Goal: Task Accomplishment & Management: Use online tool/utility

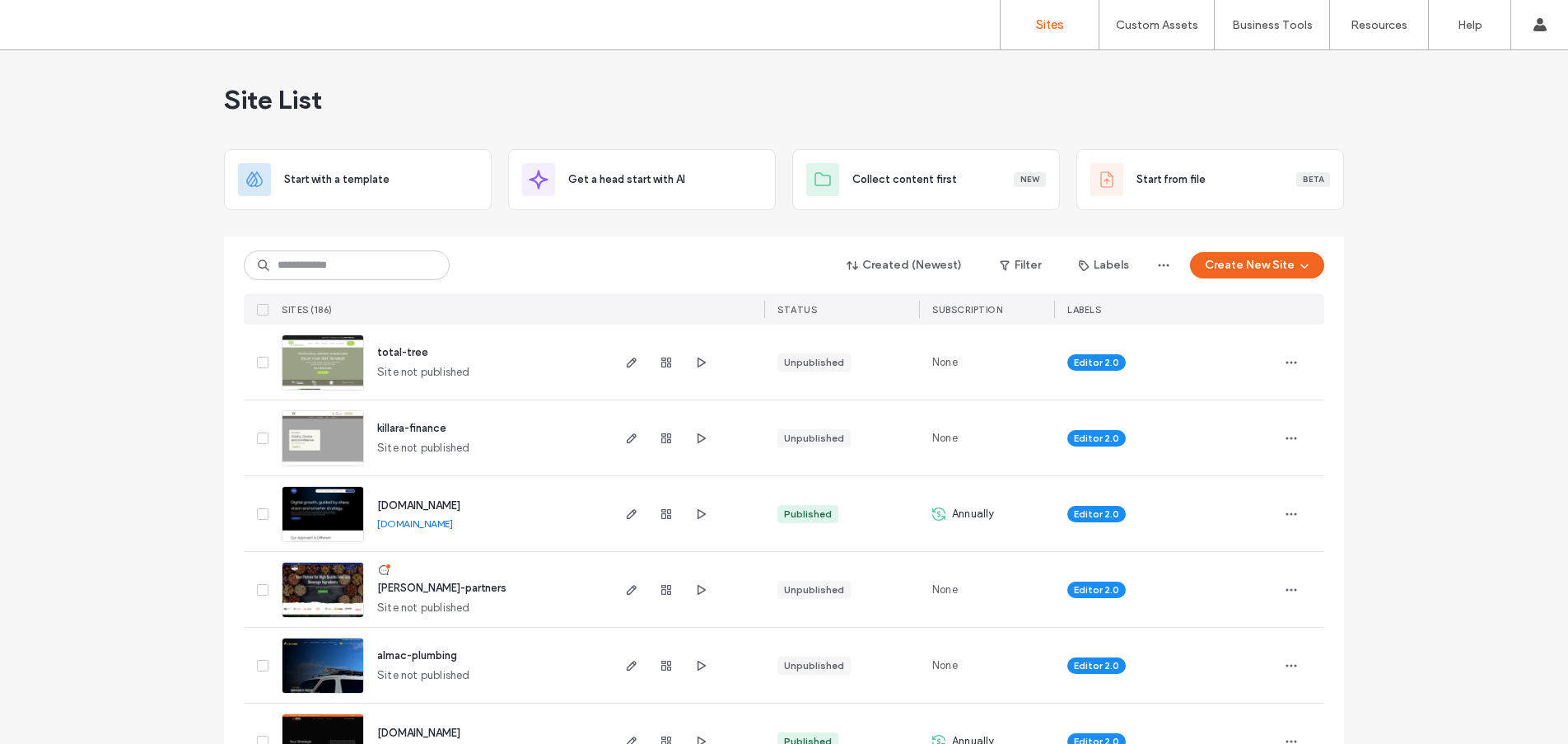
drag, startPoint x: 397, startPoint y: 294, endPoint x: 429, endPoint y: 264, distance: 43.9
click at [420, 276] on div "Created (Newest) Filter Labels Create New Site SITES (186) STATUS SUBSCRIPTION …" at bounding box center [784, 281] width 1081 height 88
click at [297, 270] on input at bounding box center [347, 266] width 206 height 30
type input "**********"
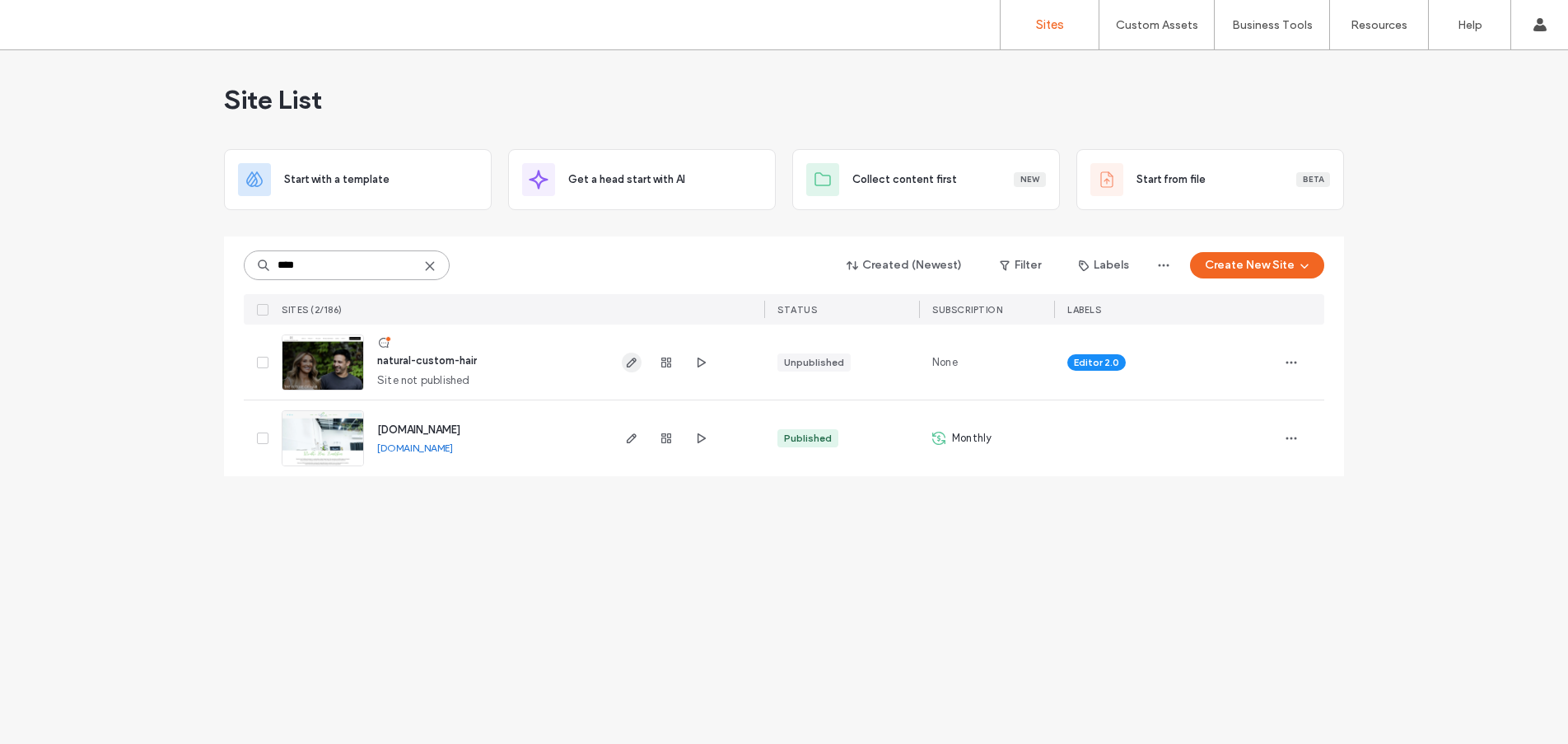
type input "****"
click at [638, 366] on span "button" at bounding box center [632, 363] width 19 height 19
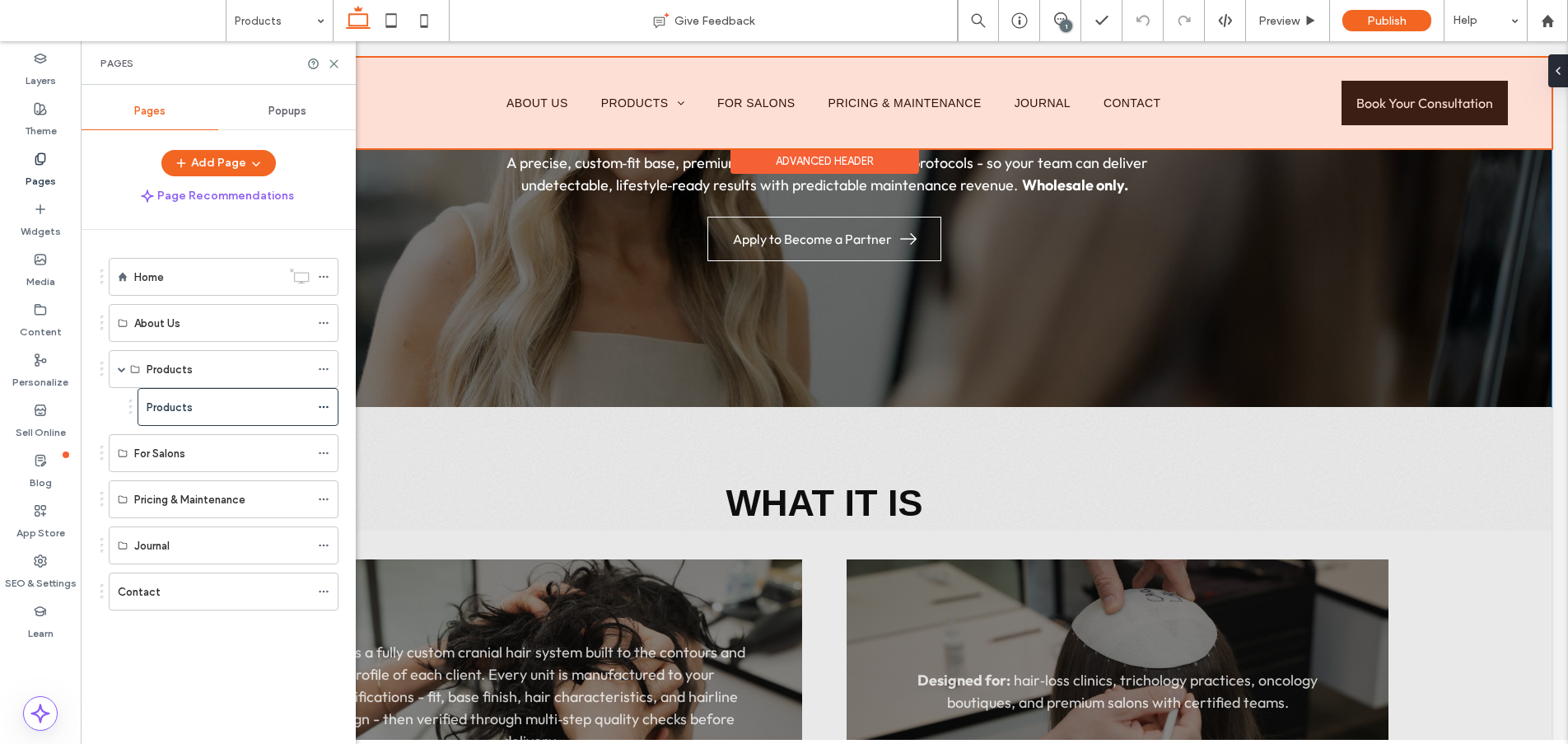
scroll to position [495, 0]
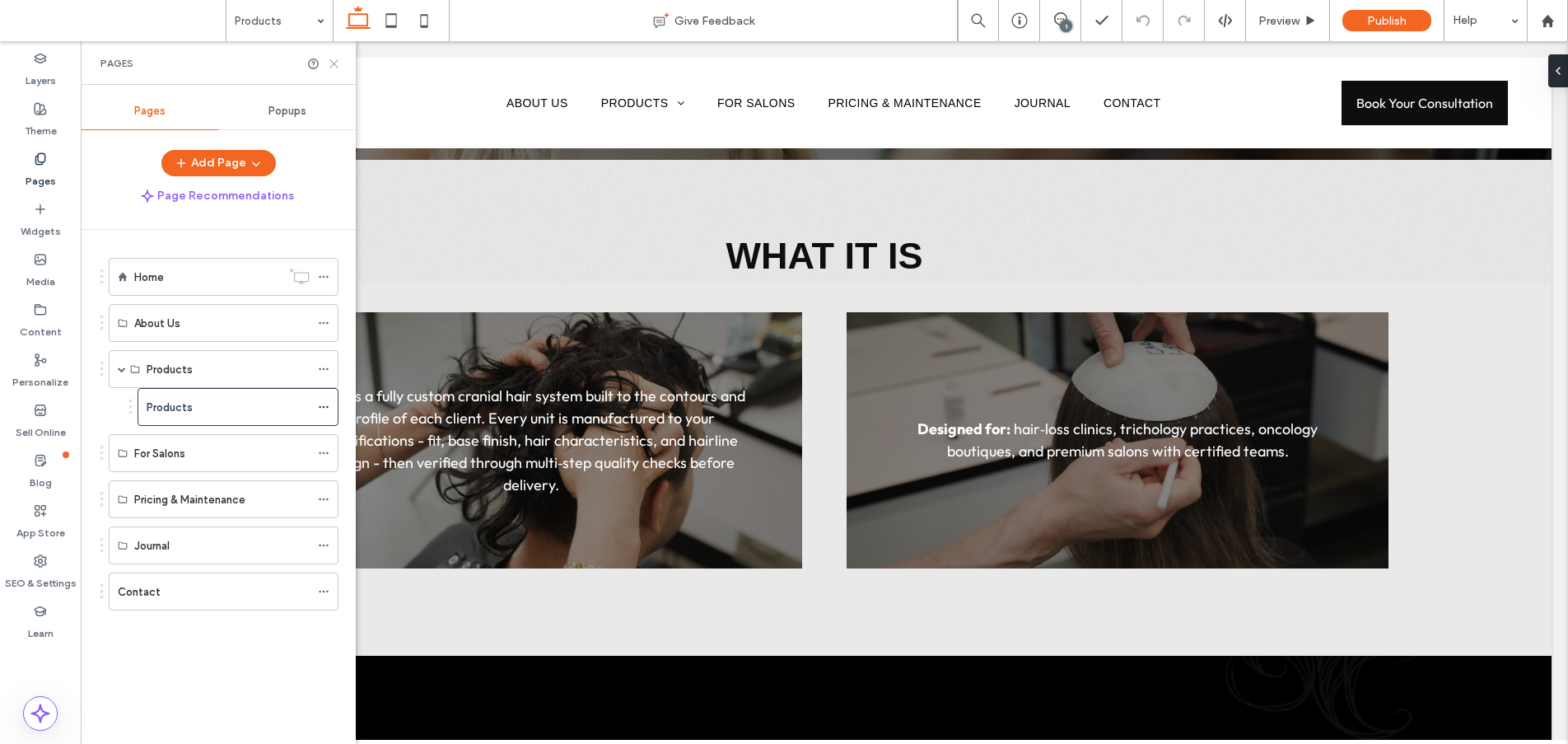
click at [337, 63] on icon at bounding box center [334, 64] width 12 height 12
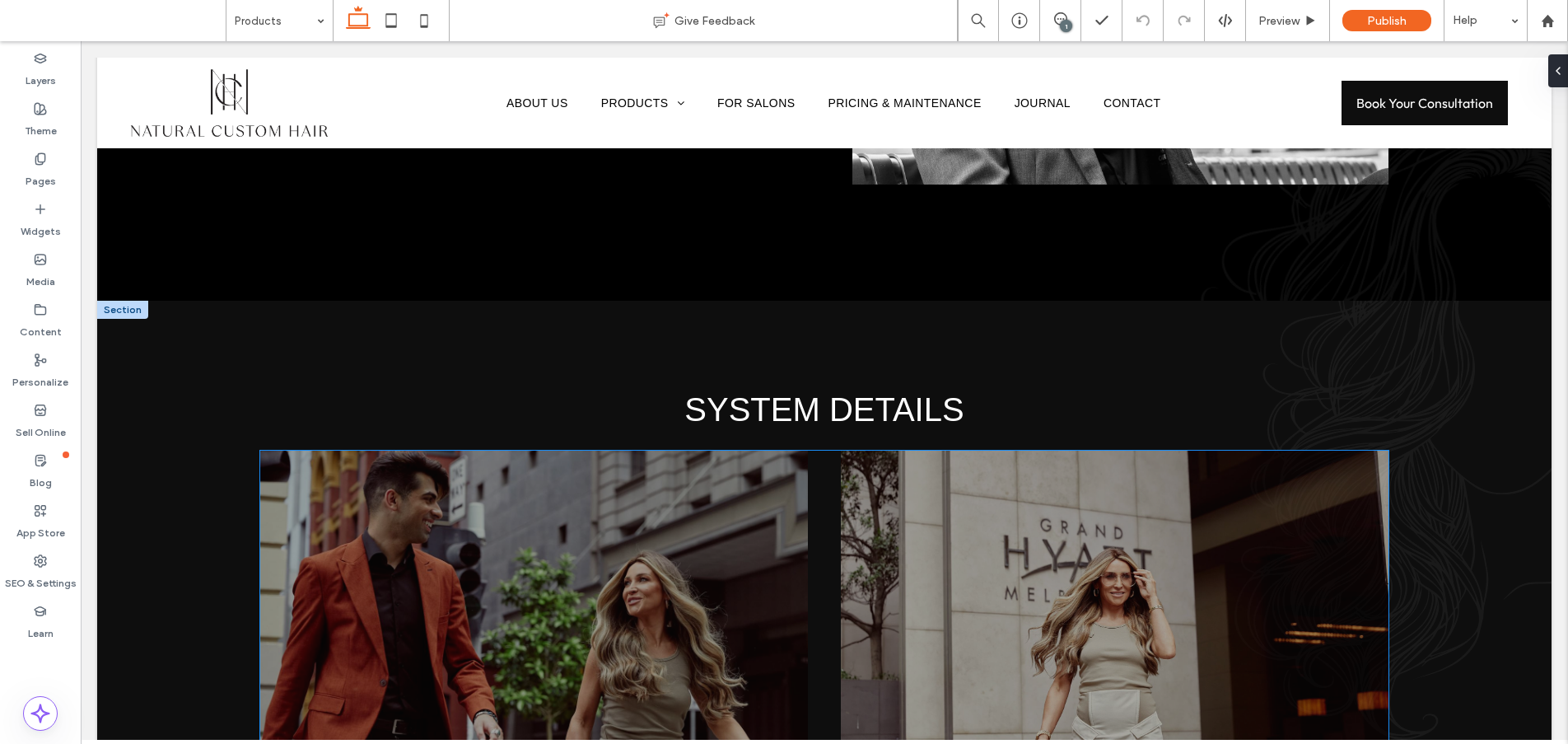
scroll to position [2803, 0]
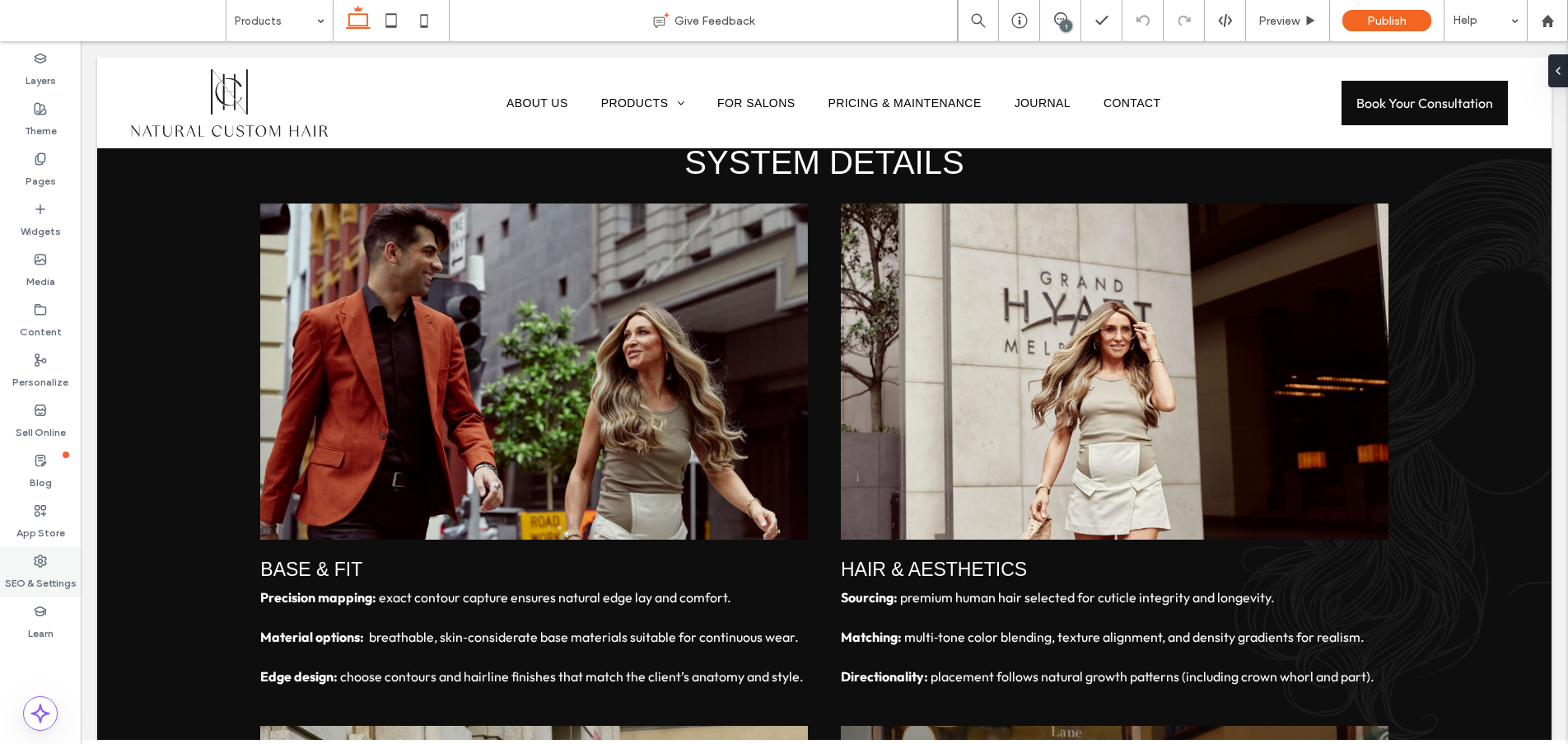
click at [45, 567] on icon at bounding box center [40, 561] width 13 height 13
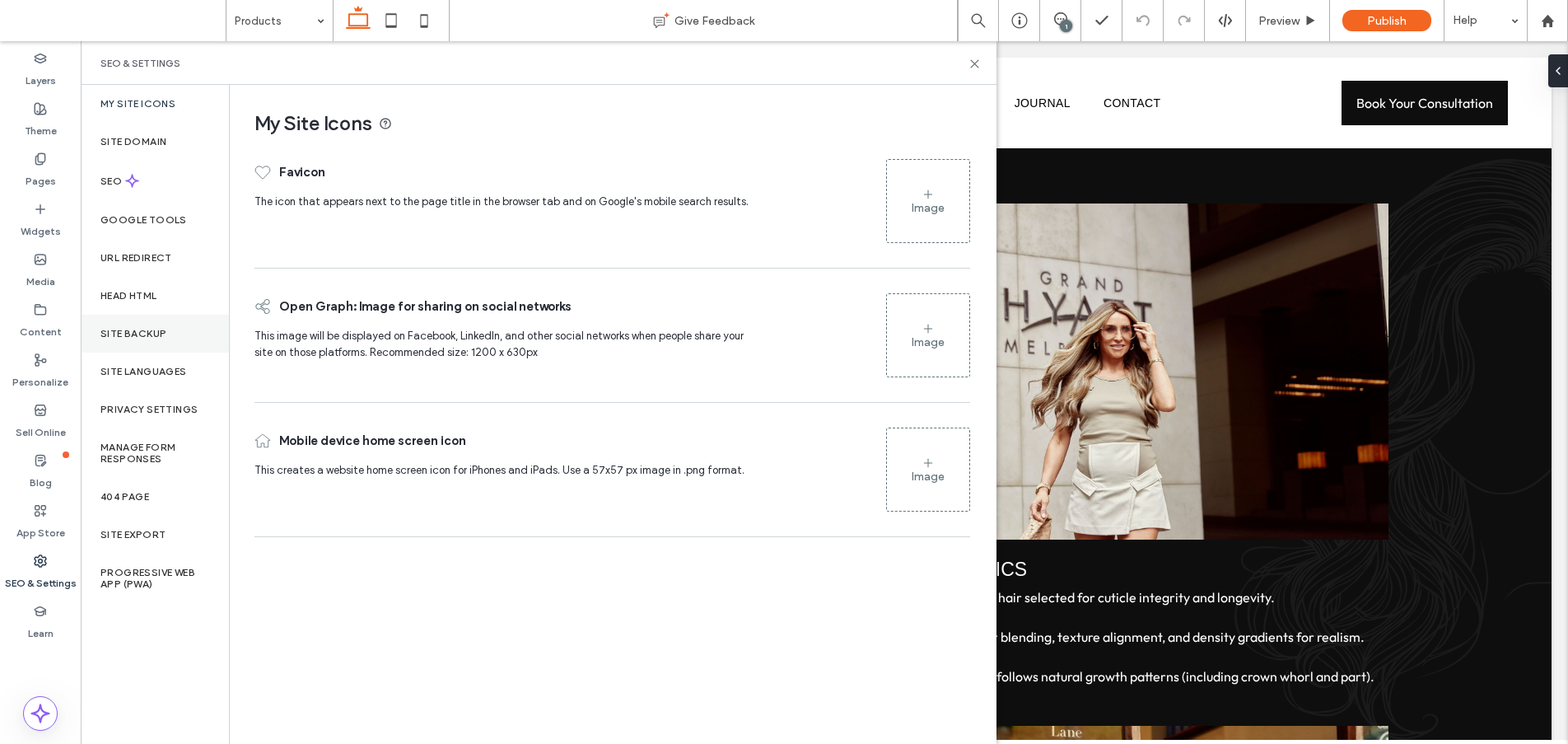
click at [168, 326] on div "Site Backup" at bounding box center [155, 334] width 149 height 38
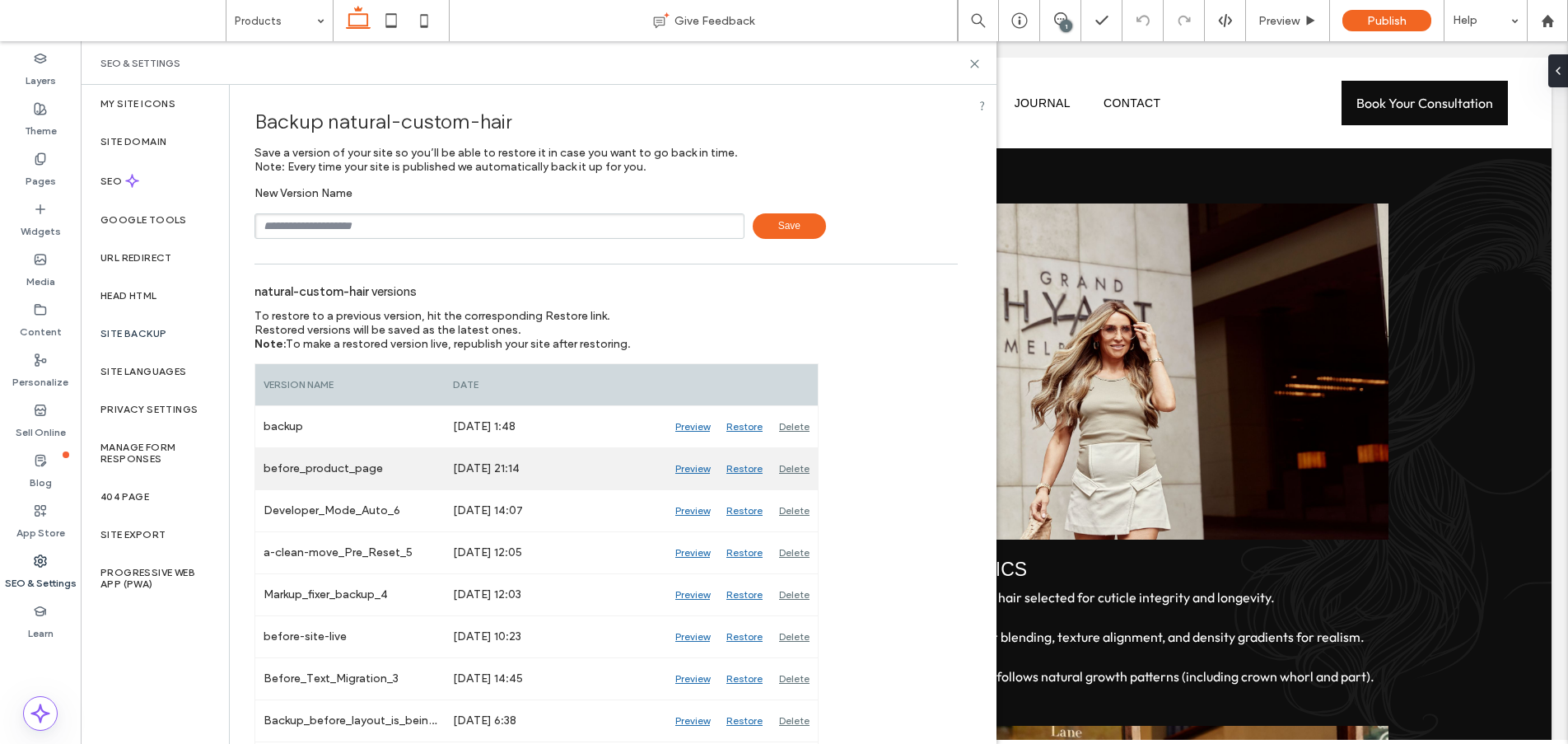
click at [509, 470] on div "Oct 14, 2025 21:14" at bounding box center [556, 468] width 223 height 41
click at [510, 470] on div "Oct 14, 2025 21:14" at bounding box center [556, 468] width 223 height 41
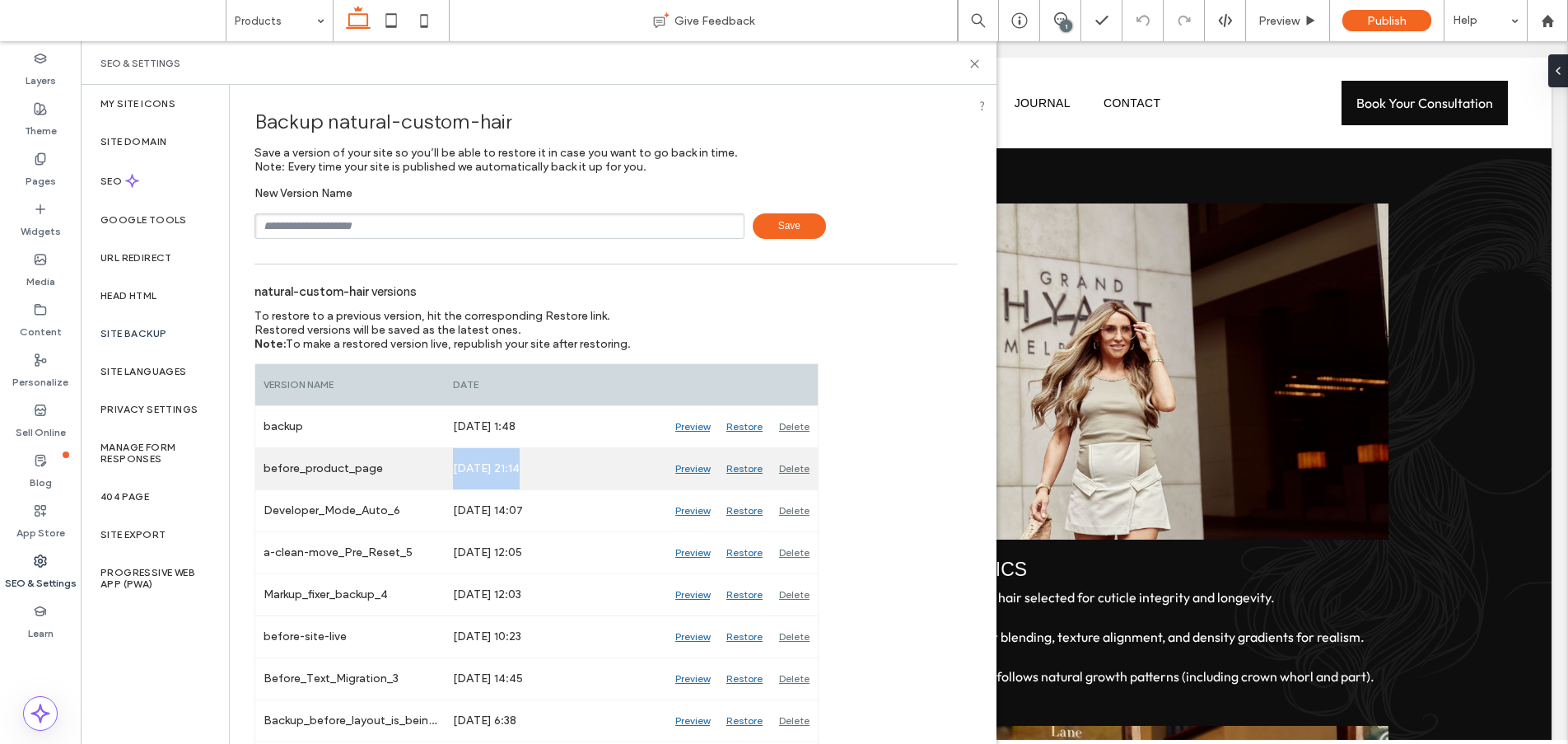
click at [510, 470] on div "Oct 14, 2025 21:14" at bounding box center [556, 468] width 223 height 41
click at [546, 469] on div "Oct 14, 2025 21:14" at bounding box center [556, 468] width 223 height 41
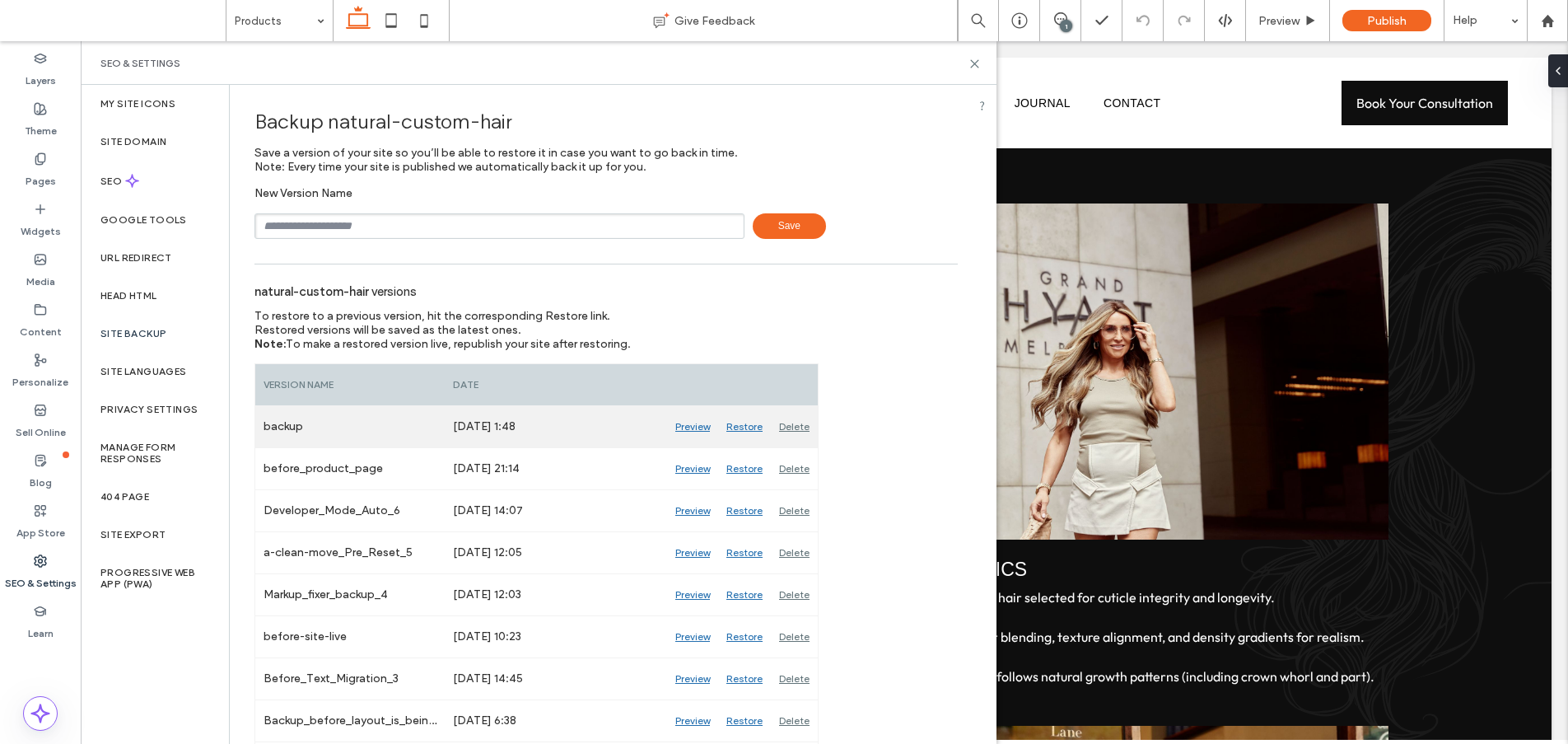
click at [529, 433] on div "Oct 15, 2025 1:48" at bounding box center [556, 427] width 223 height 41
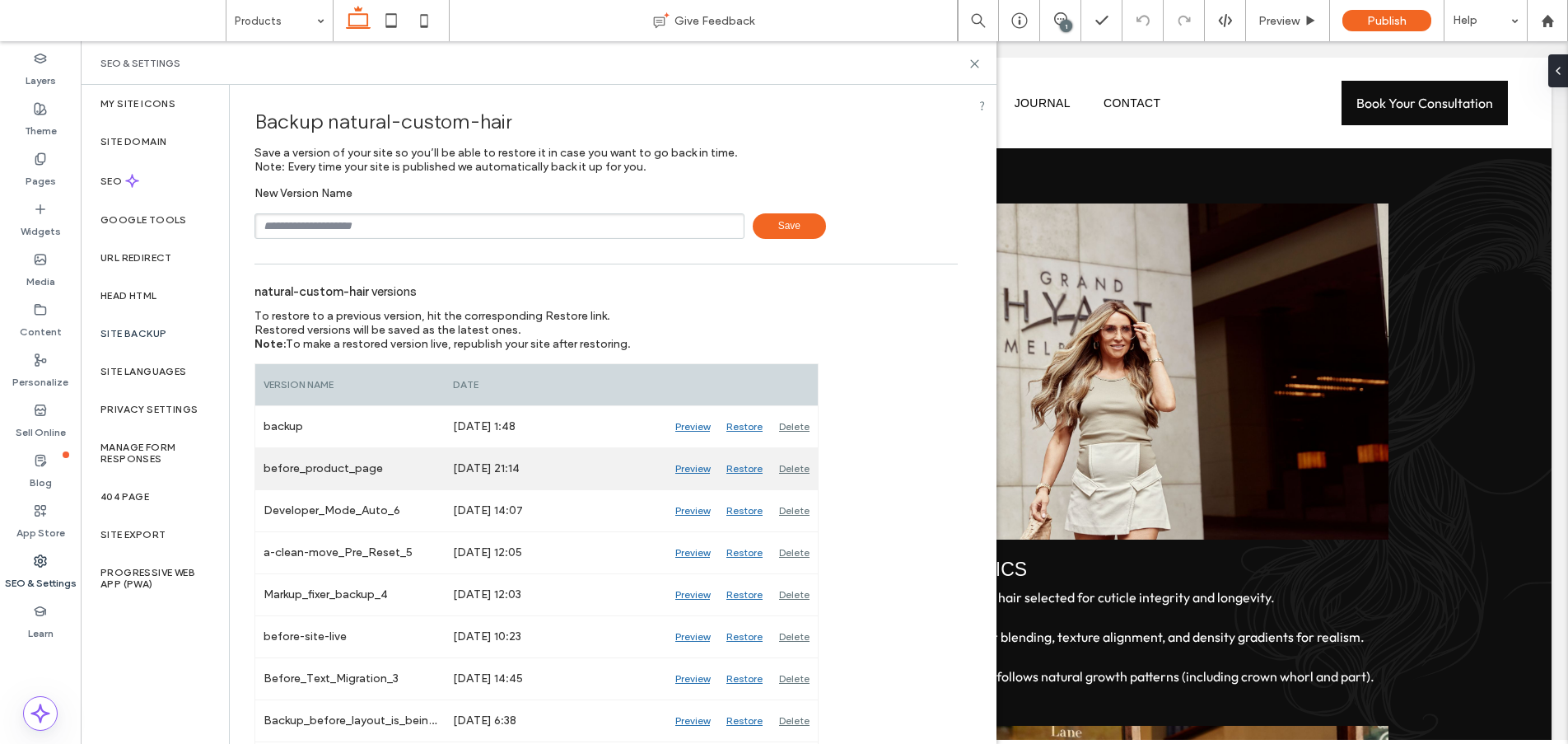
click at [532, 468] on div "Oct 14, 2025 21:14" at bounding box center [556, 468] width 223 height 41
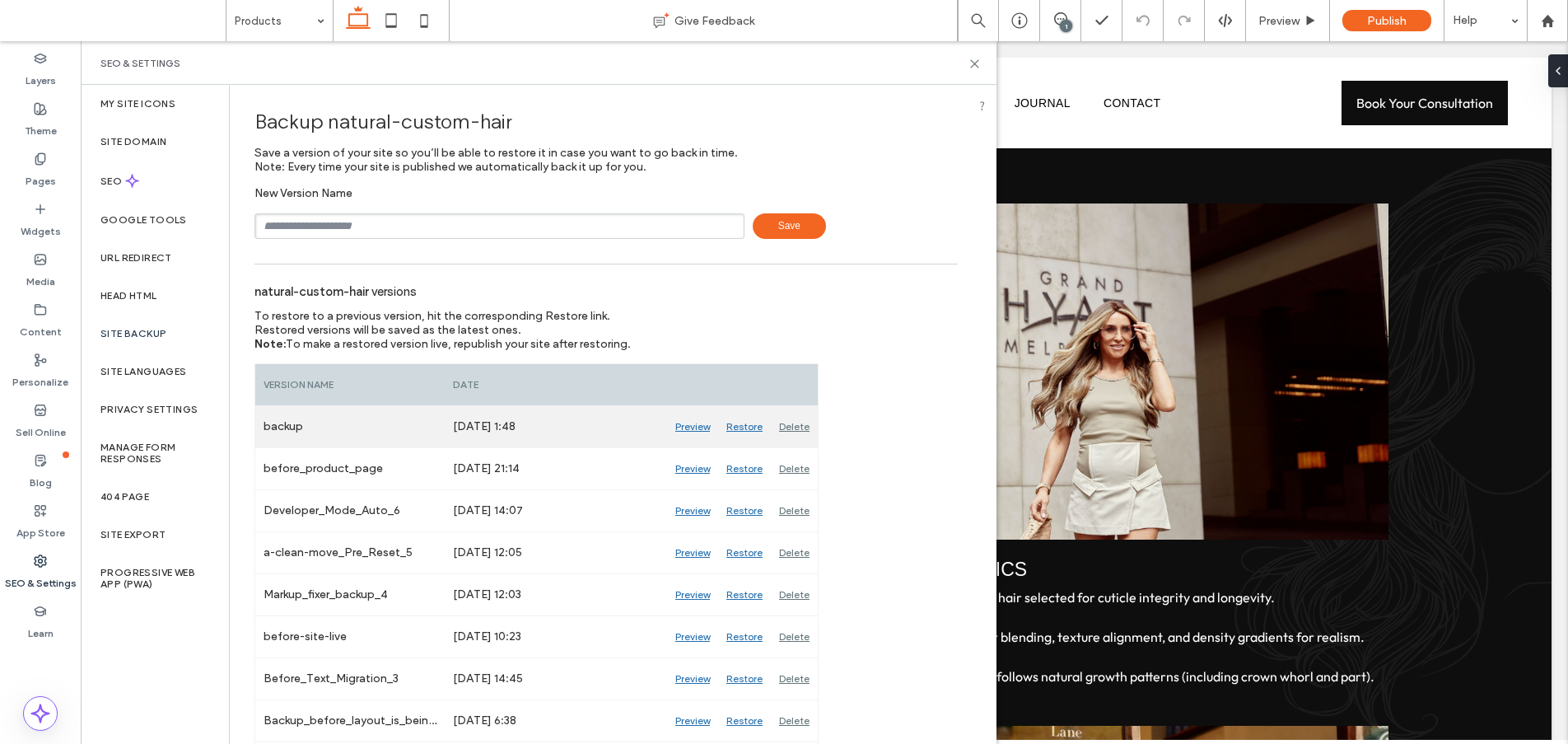
click at [535, 438] on div "Oct 15, 2025 1:48" at bounding box center [556, 427] width 223 height 41
click at [538, 424] on div "Oct 15, 2025 1:48" at bounding box center [556, 427] width 223 height 41
click at [522, 431] on div "Oct 15, 2025 1:48" at bounding box center [556, 427] width 223 height 41
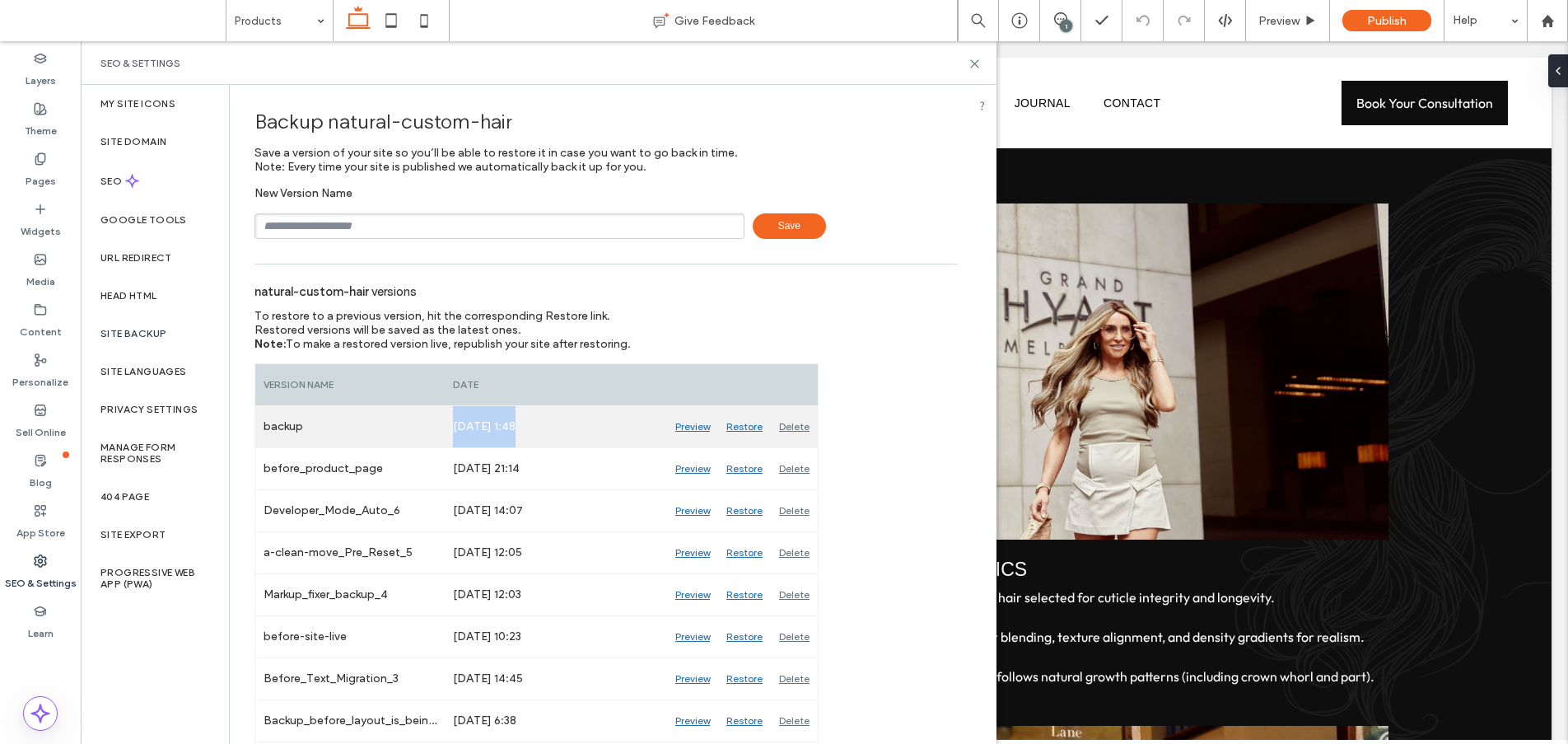
click at [522, 431] on div "Oct 15, 2025 1:48" at bounding box center [556, 427] width 223 height 41
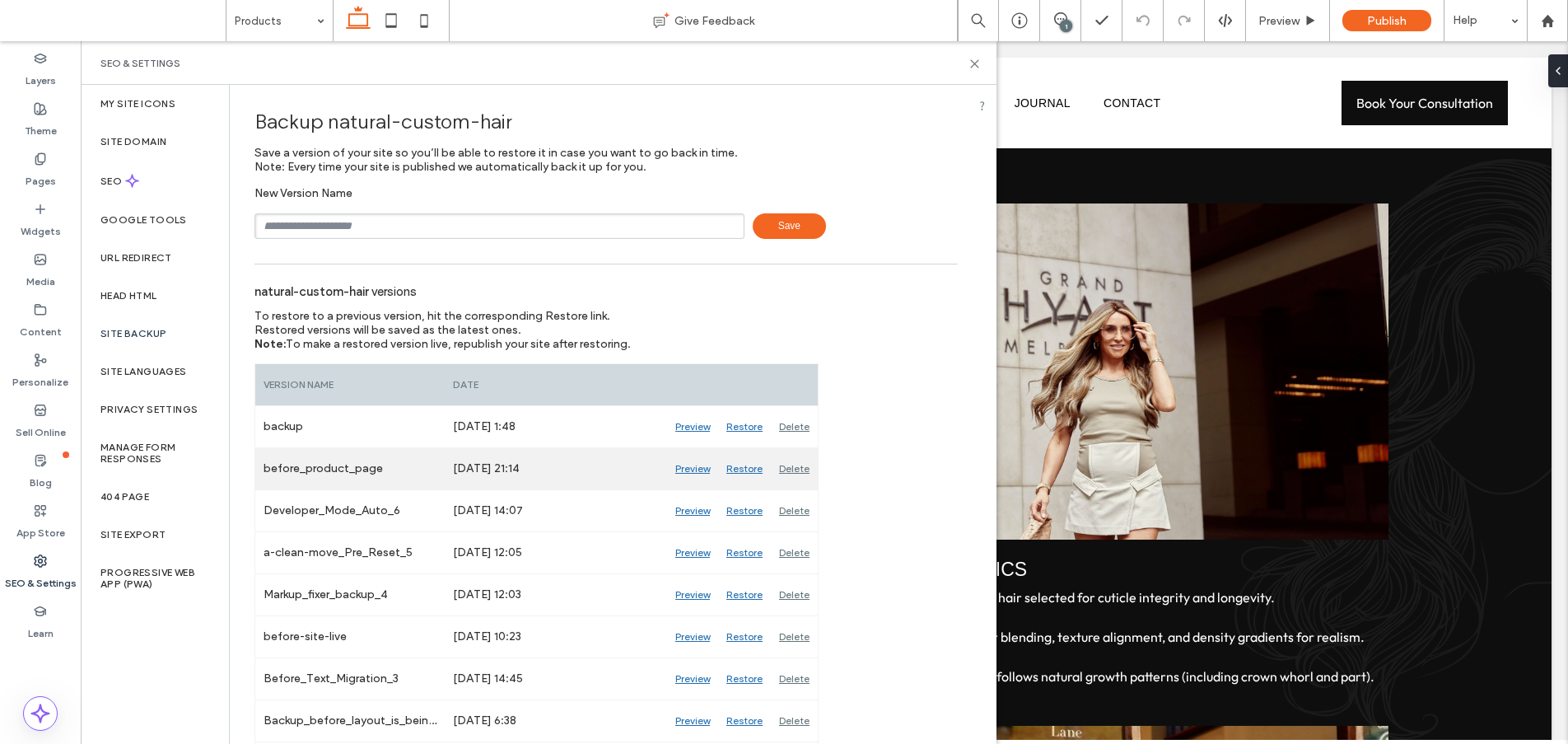
click at [531, 455] on div "Oct 14, 2025 21:14" at bounding box center [556, 468] width 223 height 41
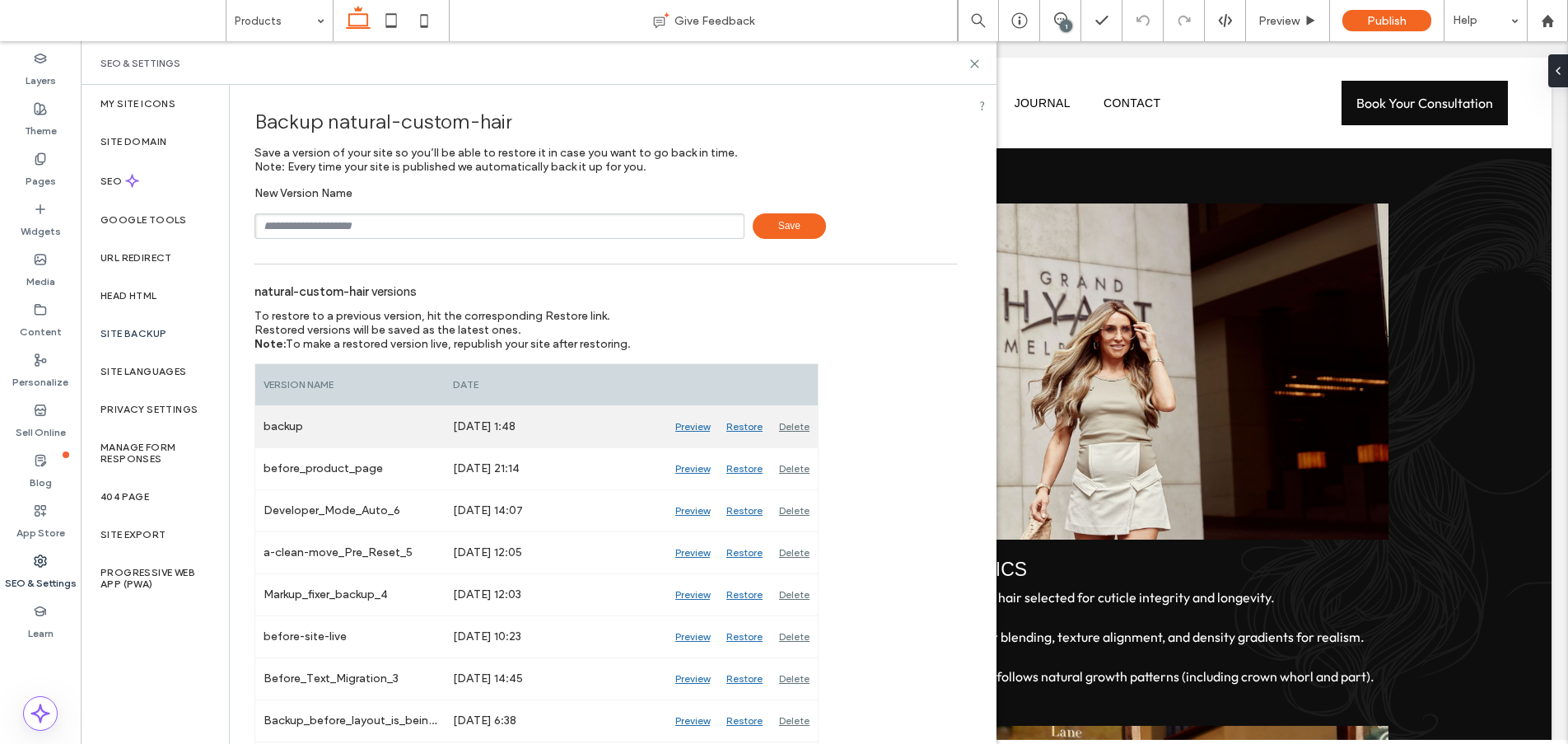
click at [528, 430] on div "Oct 15, 2025 1:48" at bounding box center [556, 427] width 223 height 41
click at [518, 424] on div "Oct 15, 2025 1:48" at bounding box center [556, 427] width 223 height 41
drag, startPoint x: 523, startPoint y: 428, endPoint x: 555, endPoint y: 430, distance: 32.1
click at [555, 430] on div "Oct 15, 2025 1:48" at bounding box center [556, 427] width 223 height 41
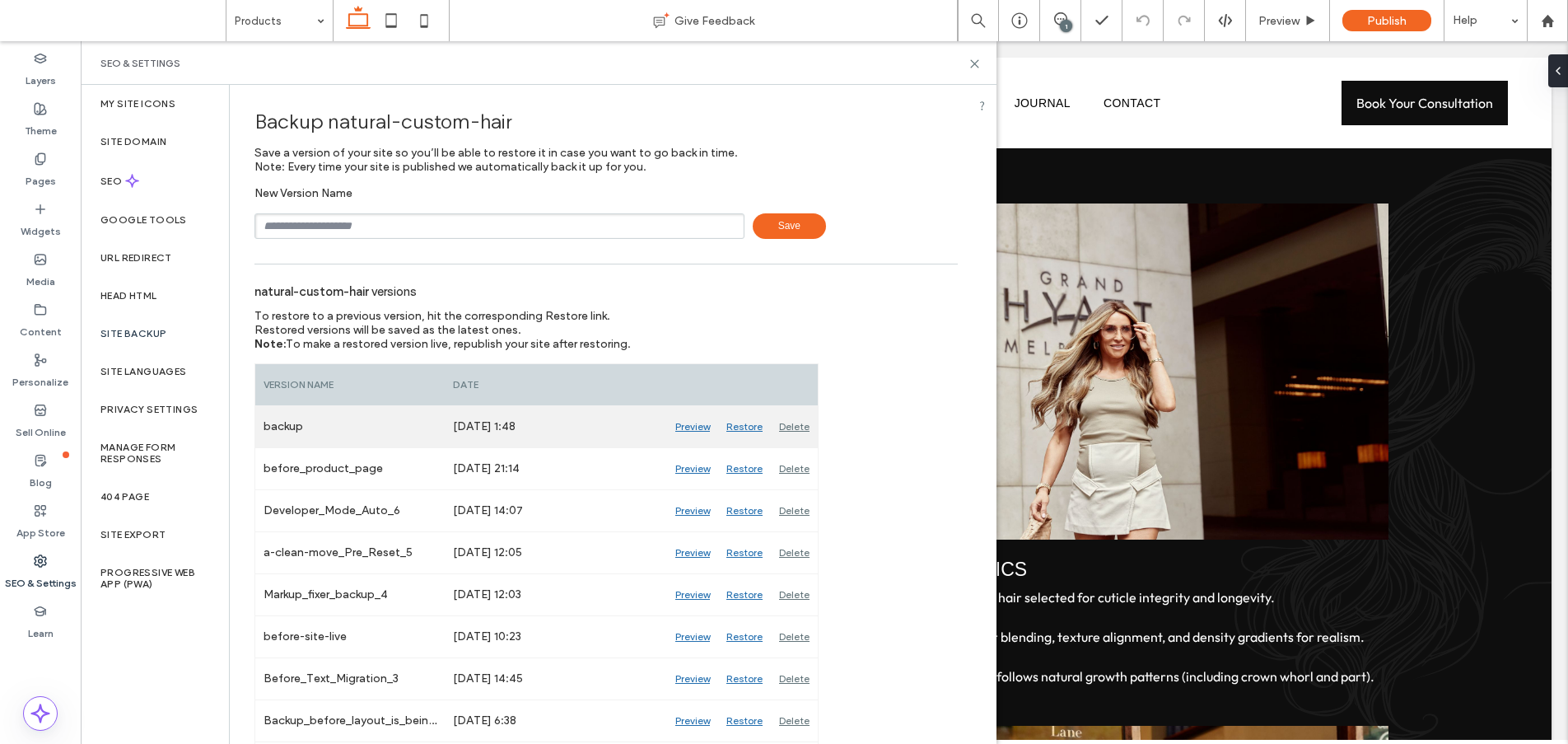
click at [555, 430] on div "Oct 15, 2025 1:48" at bounding box center [556, 427] width 223 height 41
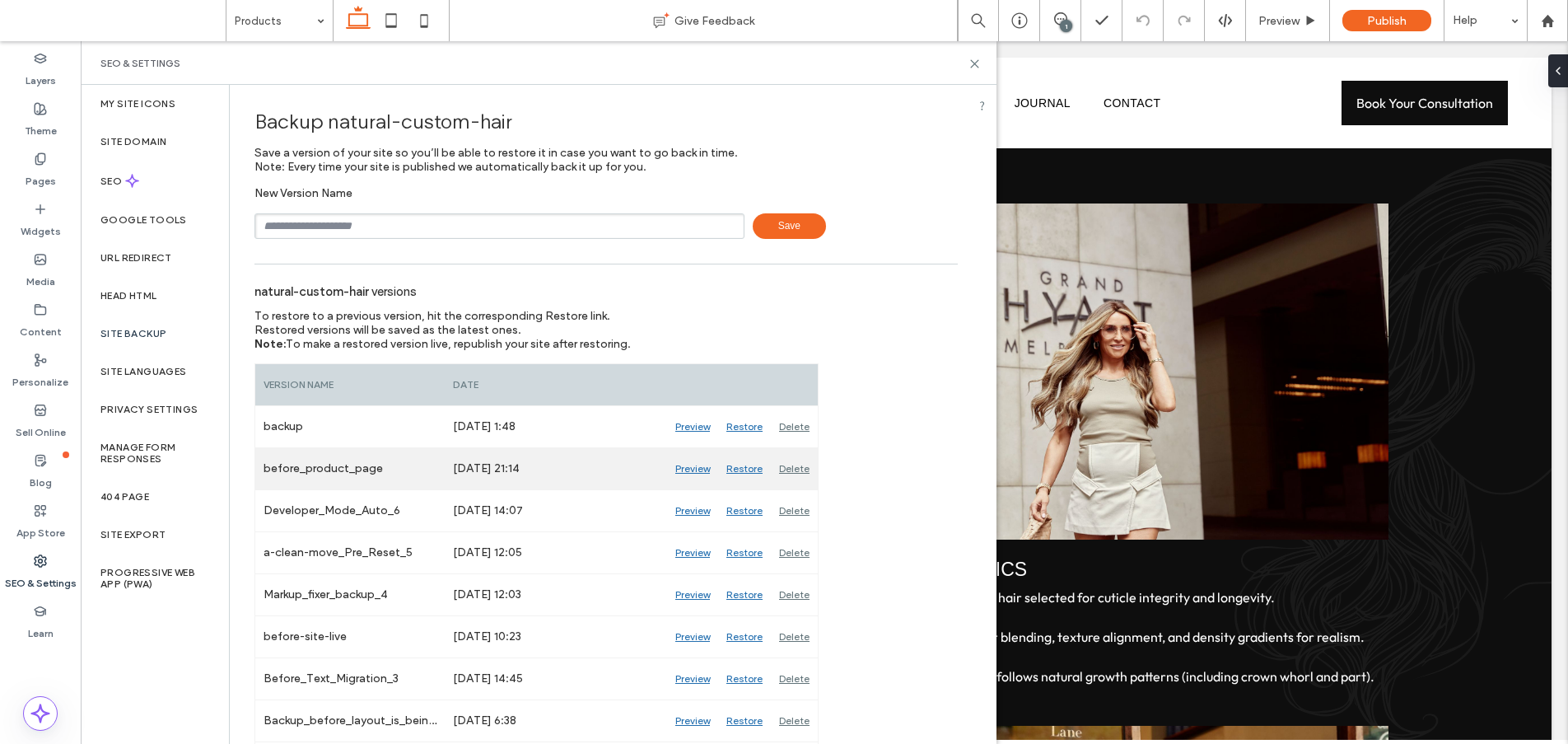
click at [532, 469] on div "Oct 14, 2025 21:14" at bounding box center [556, 468] width 223 height 41
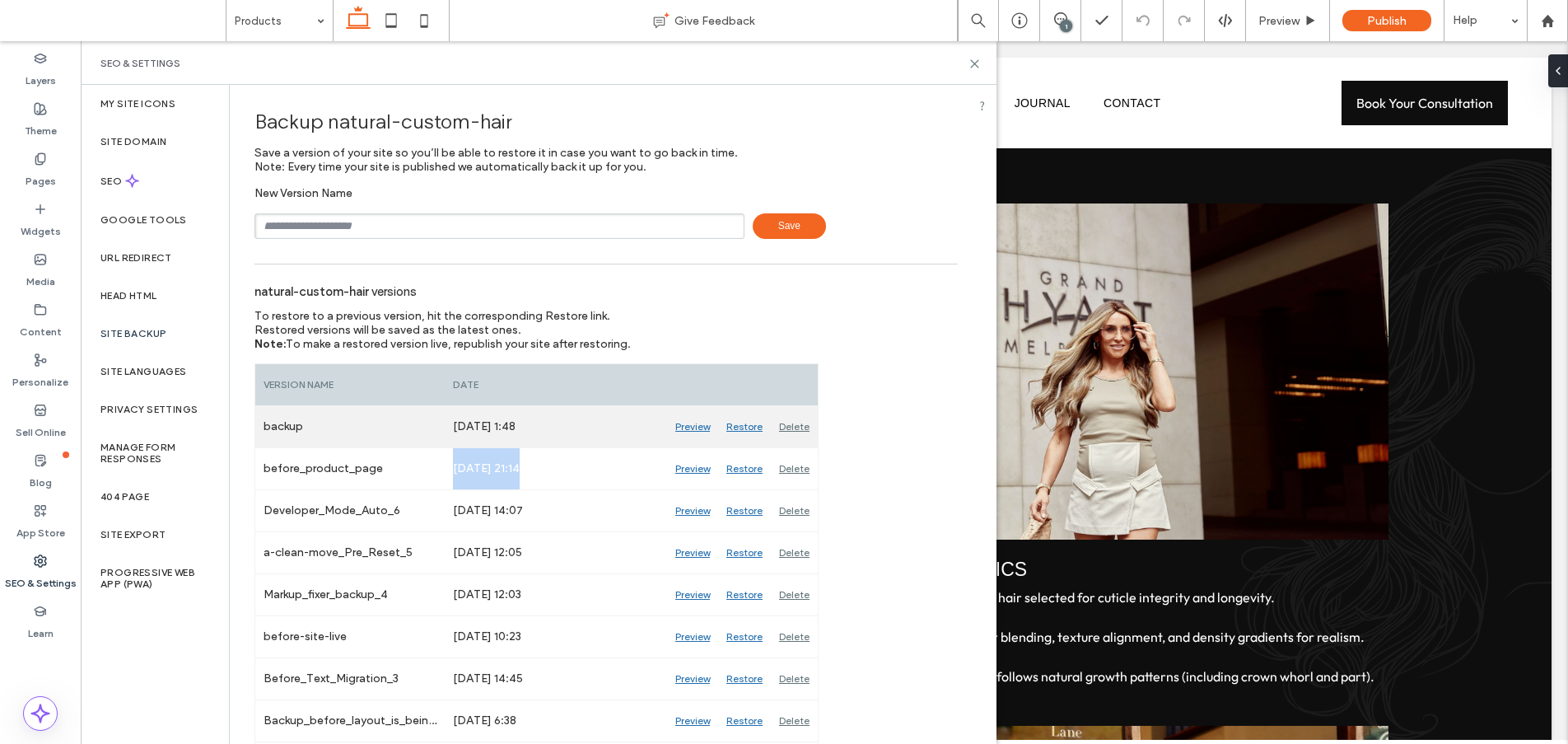
click at [531, 431] on div "Oct 15, 2025 1:48" at bounding box center [556, 427] width 223 height 41
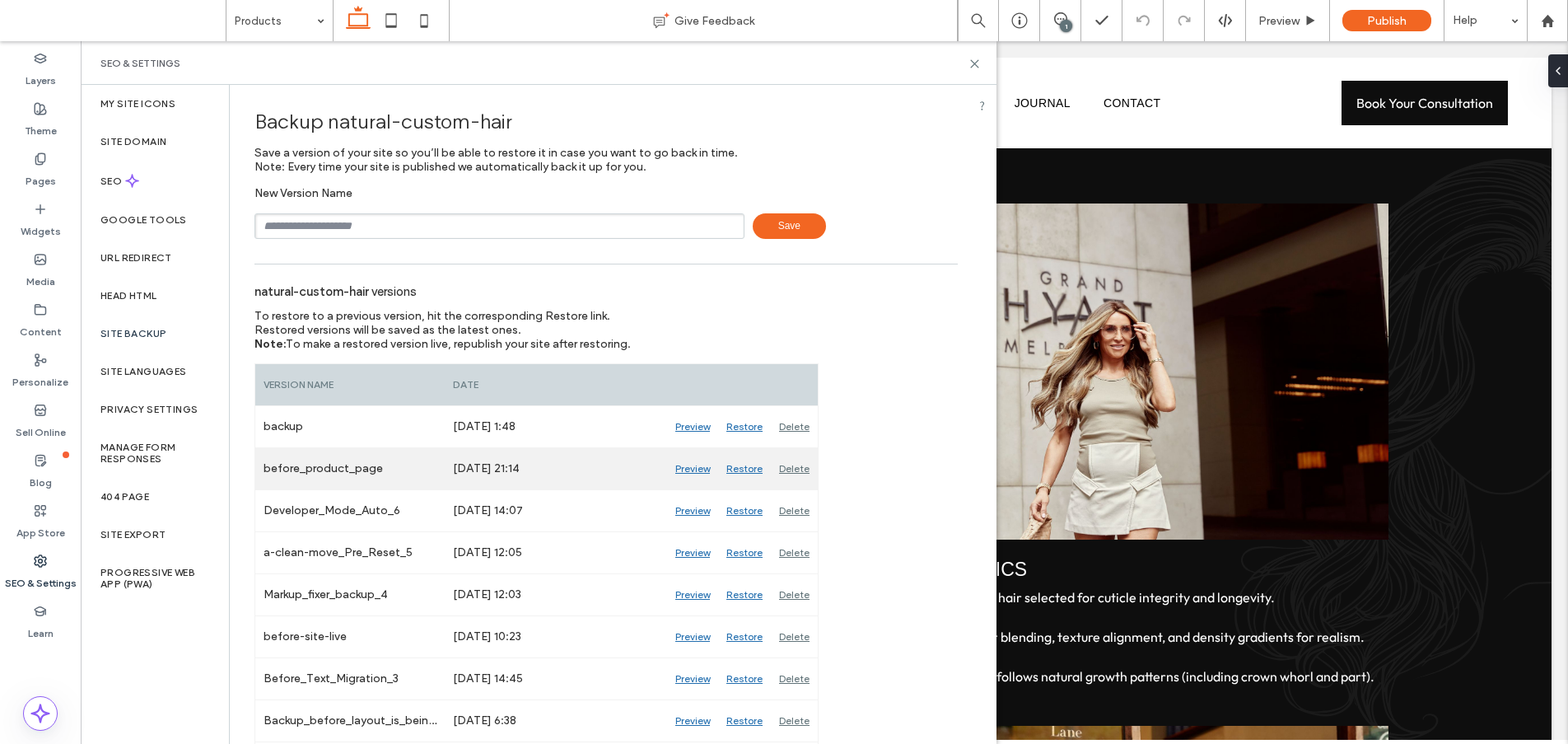
click at [539, 475] on div "Oct 14, 2025 21:14" at bounding box center [556, 468] width 223 height 41
click at [537, 468] on div "Oct 14, 2025 21:14" at bounding box center [556, 468] width 223 height 41
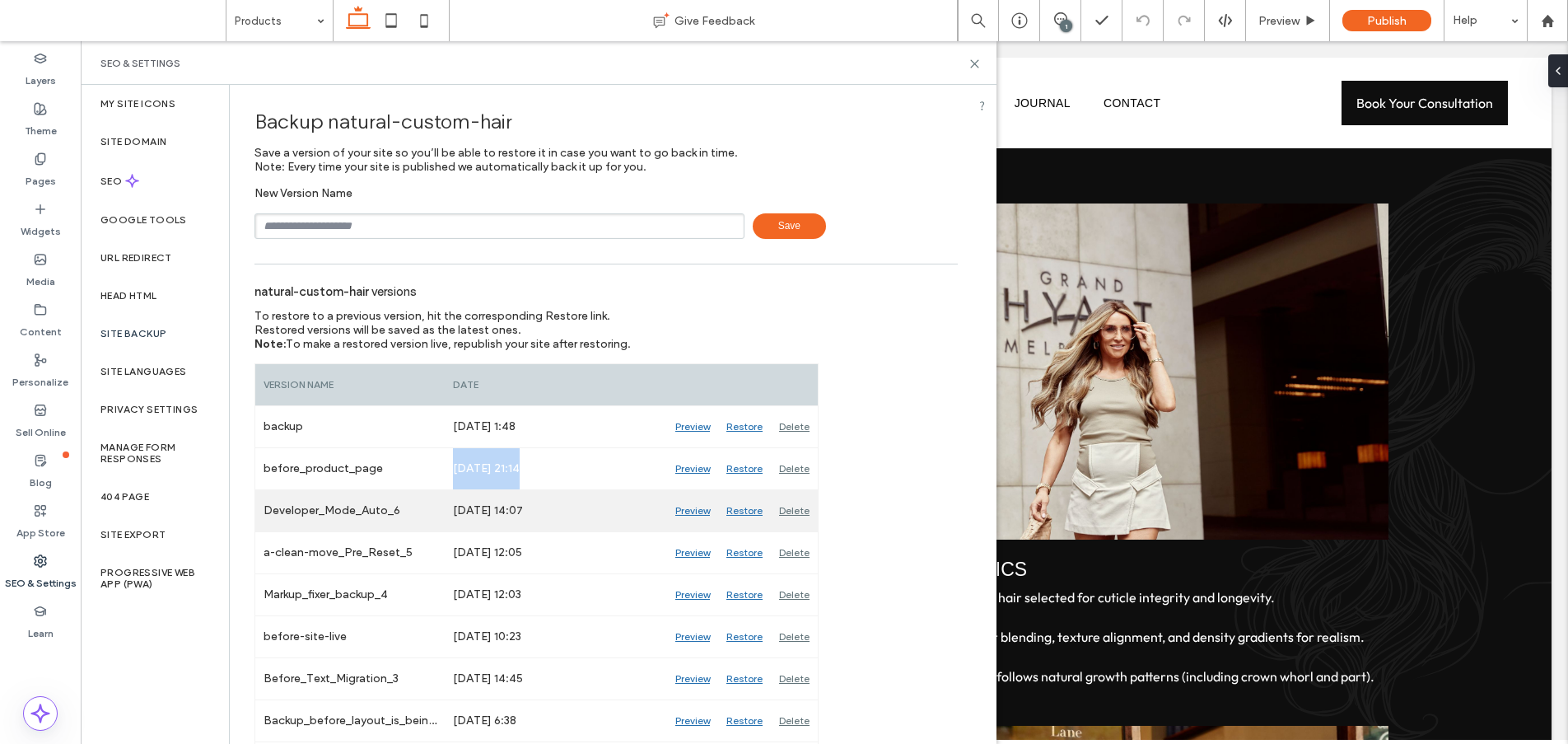
drag, startPoint x: 537, startPoint y: 468, endPoint x: 562, endPoint y: 523, distance: 60.4
click at [540, 468] on div "Oct 14, 2025 21:14" at bounding box center [556, 468] width 223 height 41
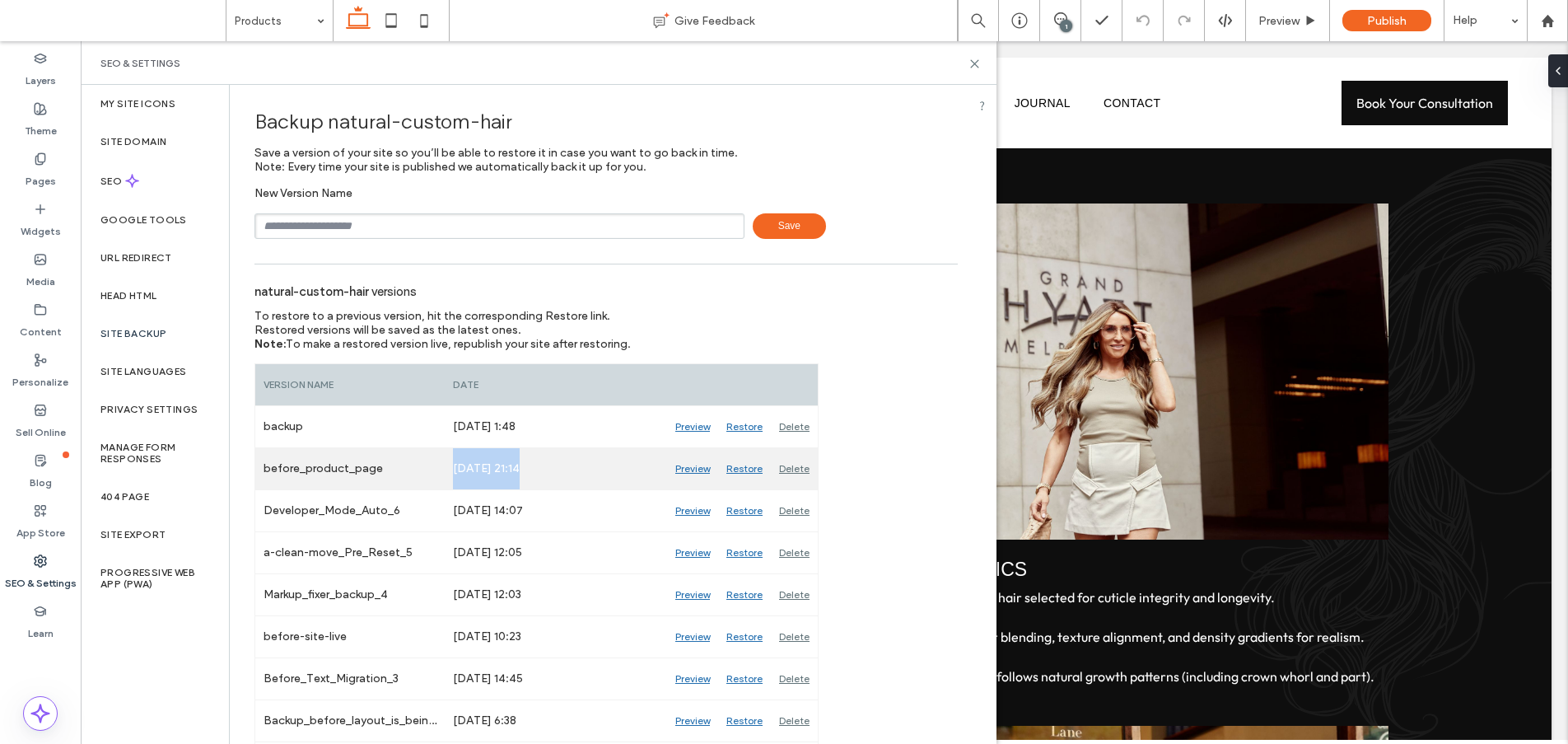
click at [541, 475] on div "Oct 14, 2025 21:14" at bounding box center [556, 468] width 223 height 41
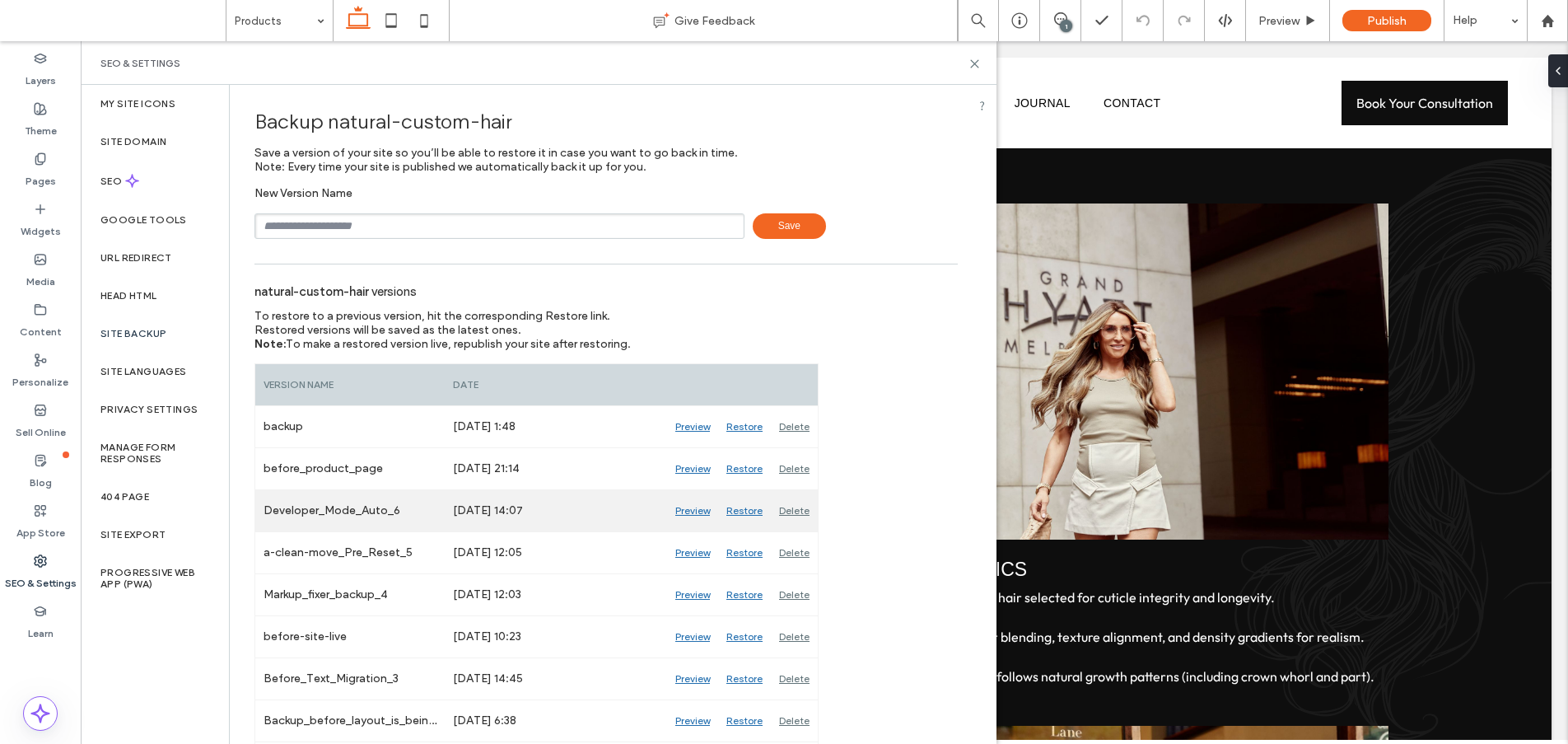
click at [551, 513] on div "Sep 22, 2025 14:07" at bounding box center [556, 511] width 223 height 41
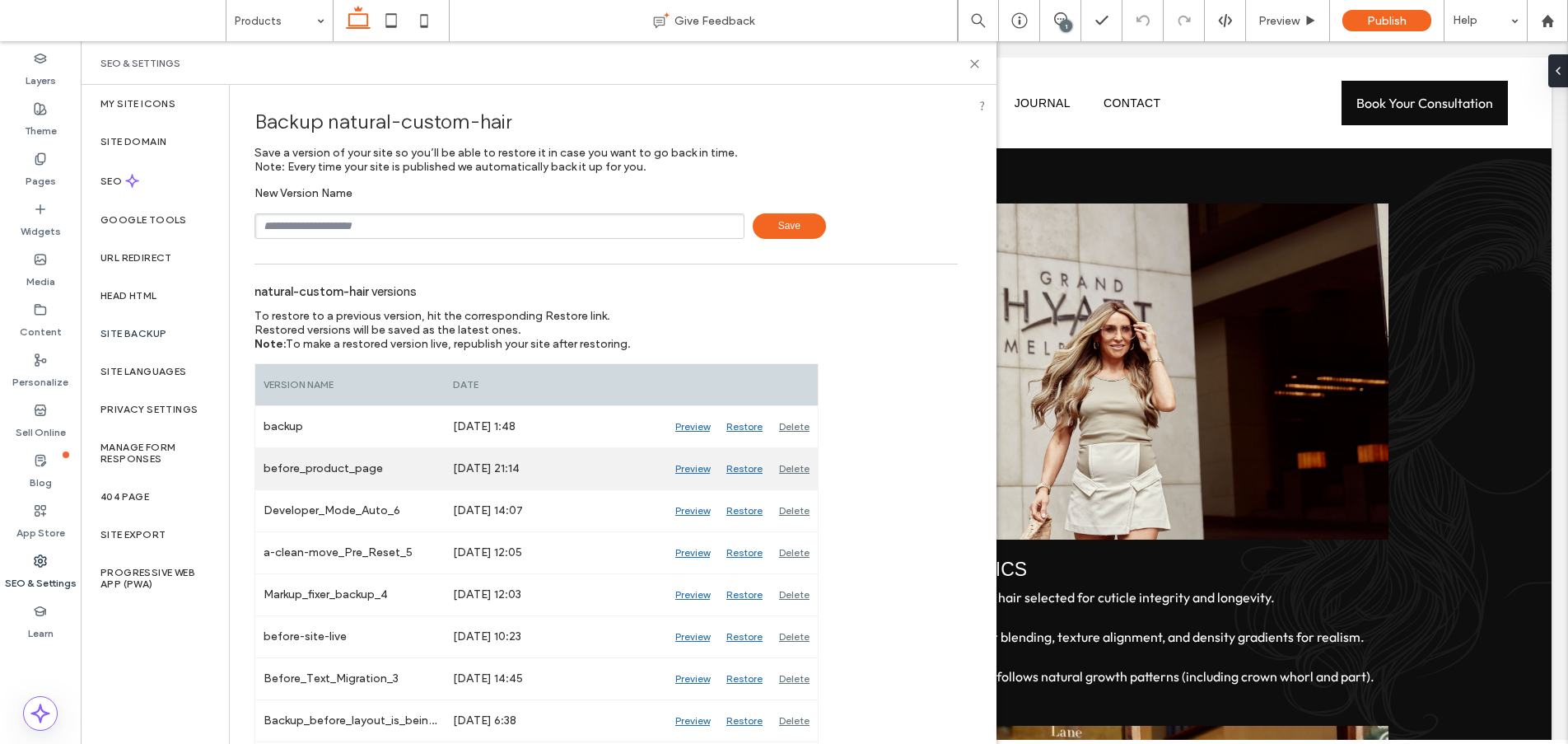
click at [526, 471] on div "Oct 14, 2025 21:14" at bounding box center [556, 468] width 223 height 41
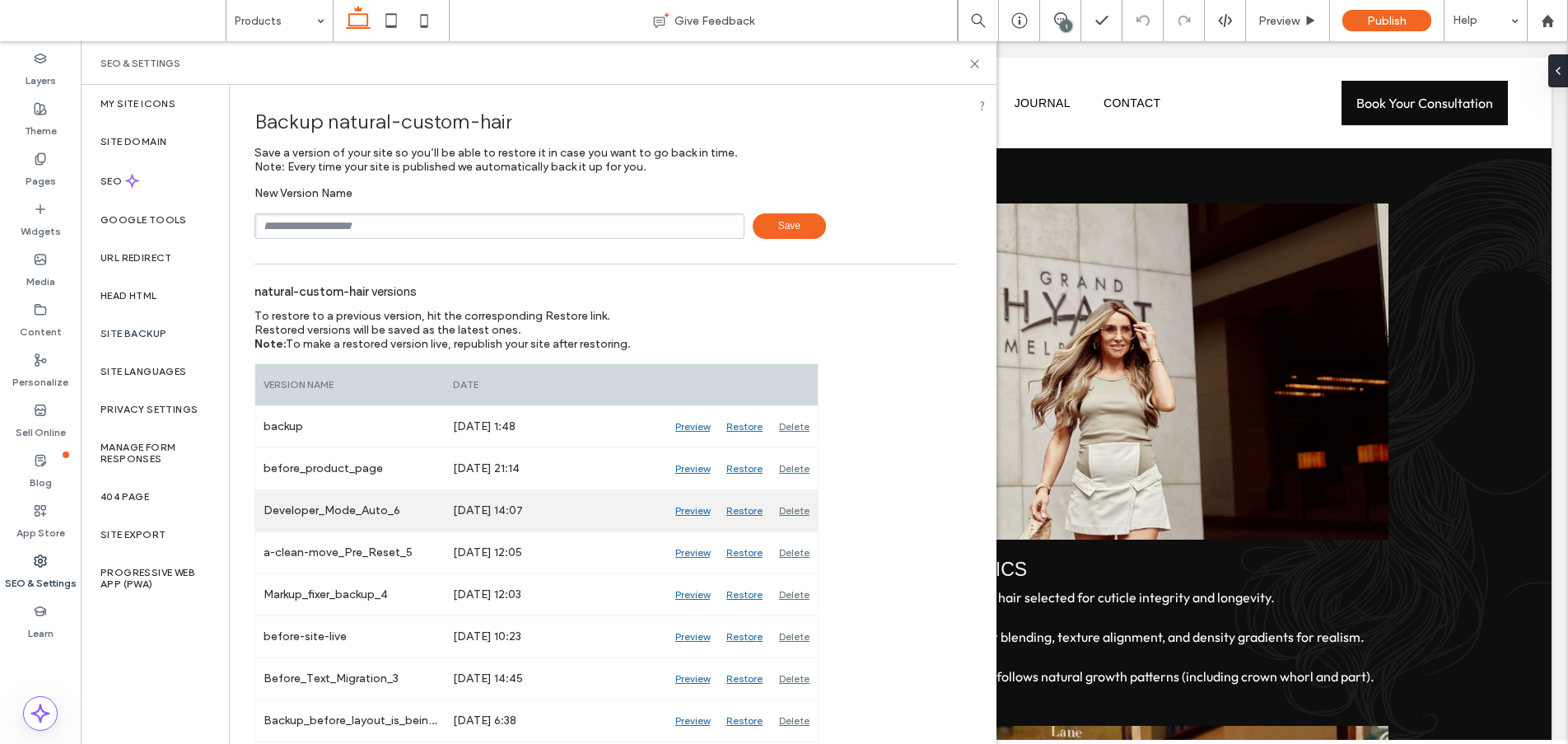
drag, startPoint x: 541, startPoint y: 516, endPoint x: 539, endPoint y: 506, distance: 10.2
click at [540, 510] on div "Sep 22, 2025 14:07" at bounding box center [556, 511] width 223 height 41
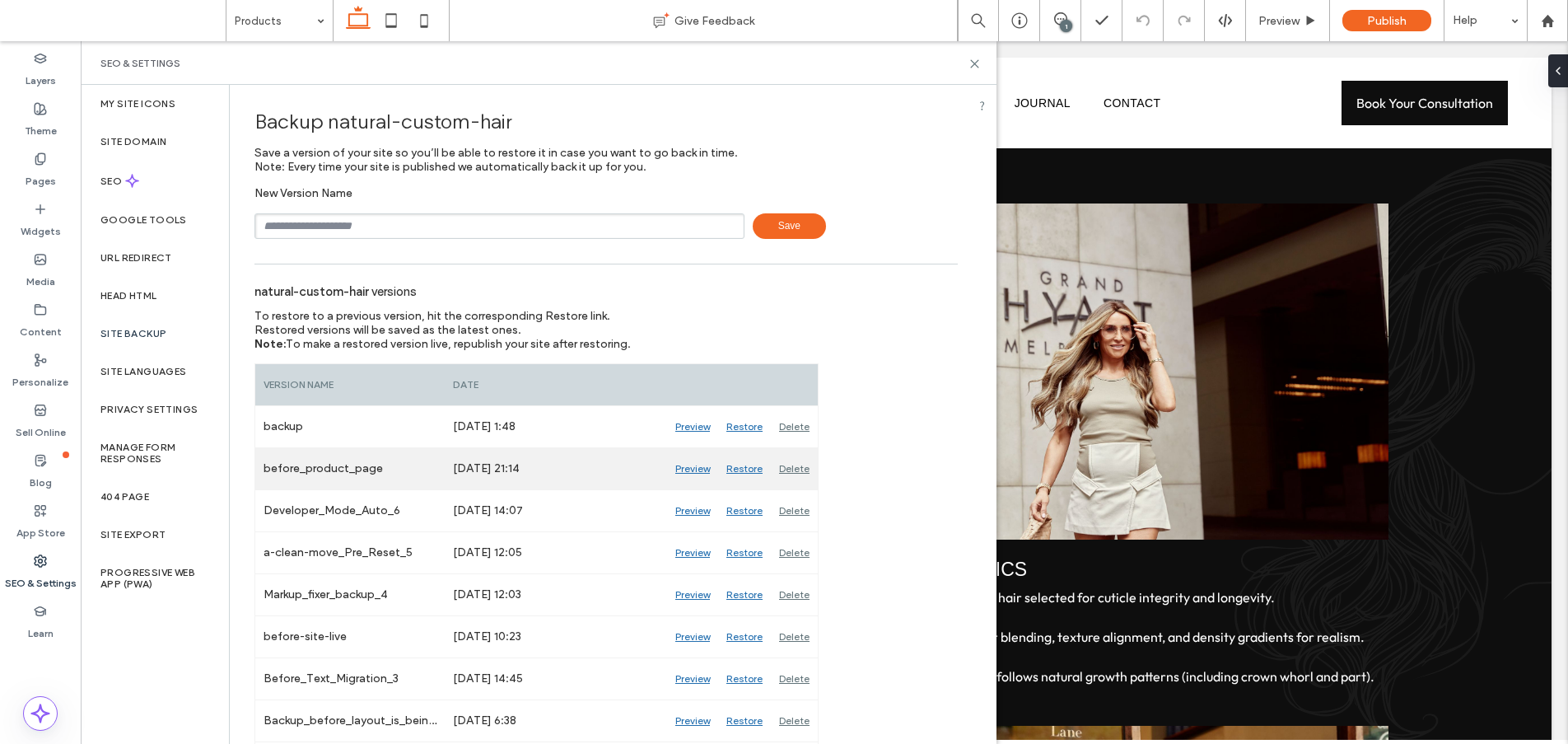
click at [531, 469] on div "Oct 14, 2025 21:14" at bounding box center [556, 468] width 223 height 41
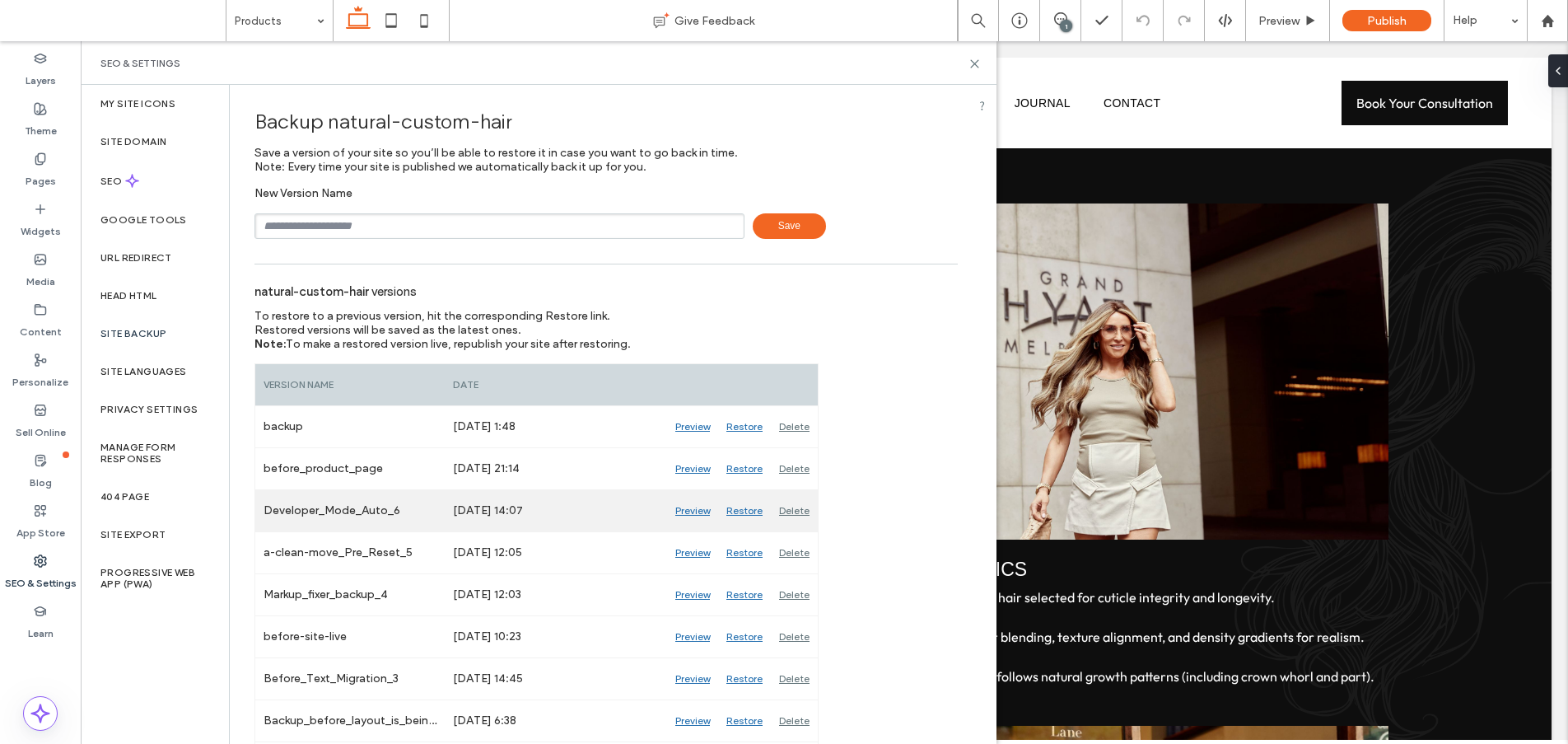
click at [540, 505] on div "Sep 22, 2025 14:07" at bounding box center [556, 511] width 223 height 41
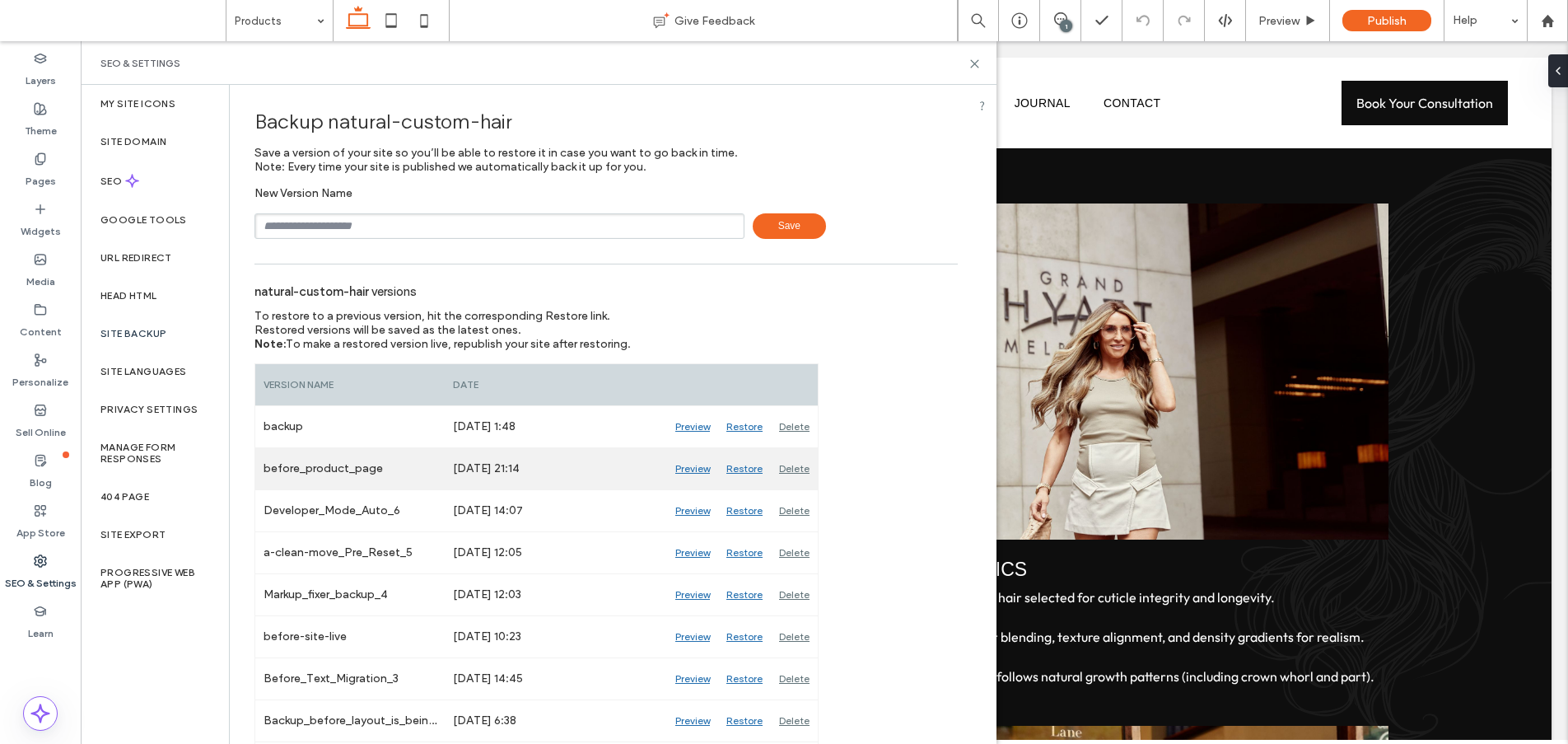
click at [526, 471] on div "Oct 14, 2025 21:14" at bounding box center [556, 468] width 223 height 41
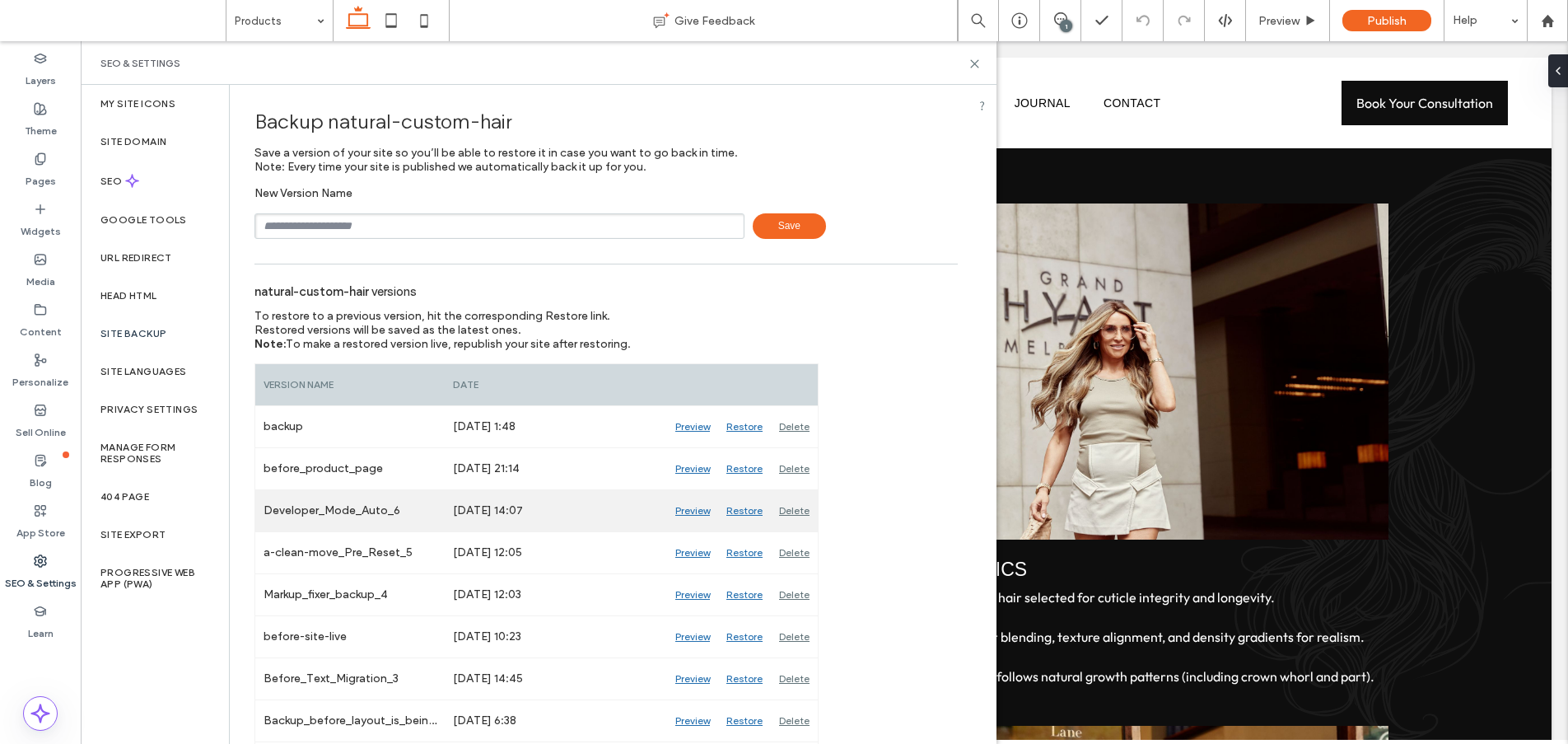
click at [541, 492] on div "Sep 22, 2025 14:07" at bounding box center [556, 511] width 223 height 41
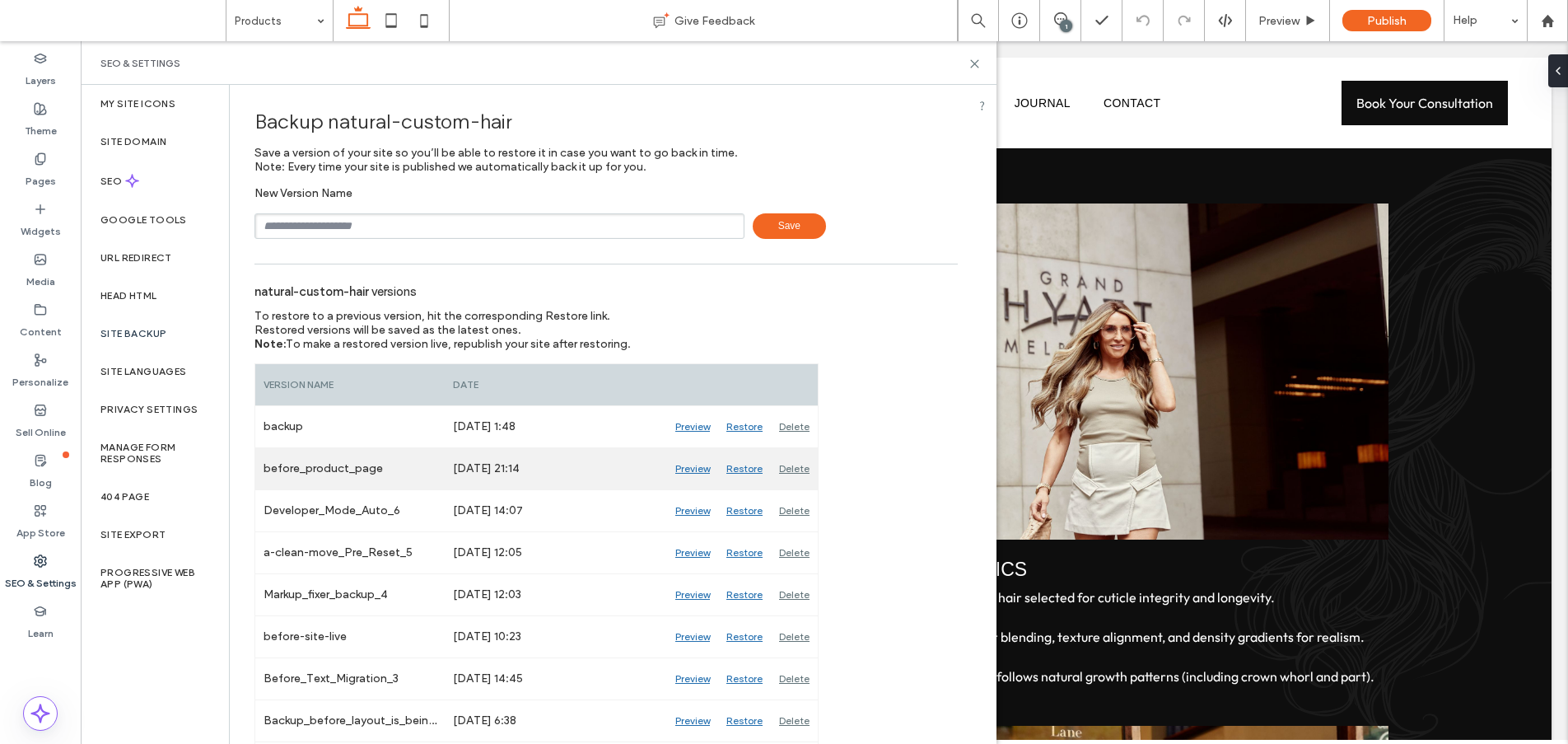
click at [530, 472] on div "Oct 14, 2025 21:14" at bounding box center [556, 468] width 223 height 41
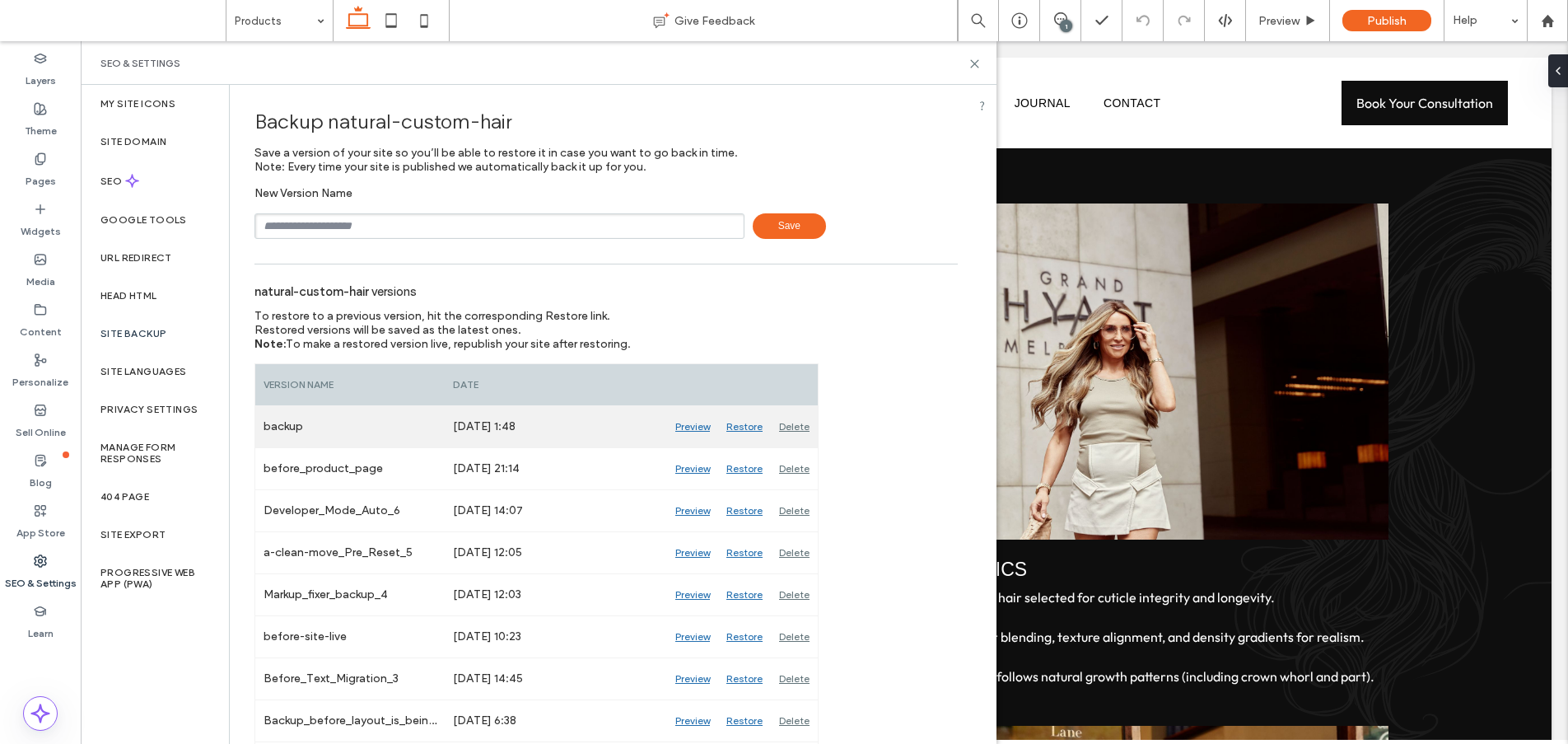
click at [532, 438] on div "Oct 15, 2025 1:48" at bounding box center [556, 427] width 223 height 41
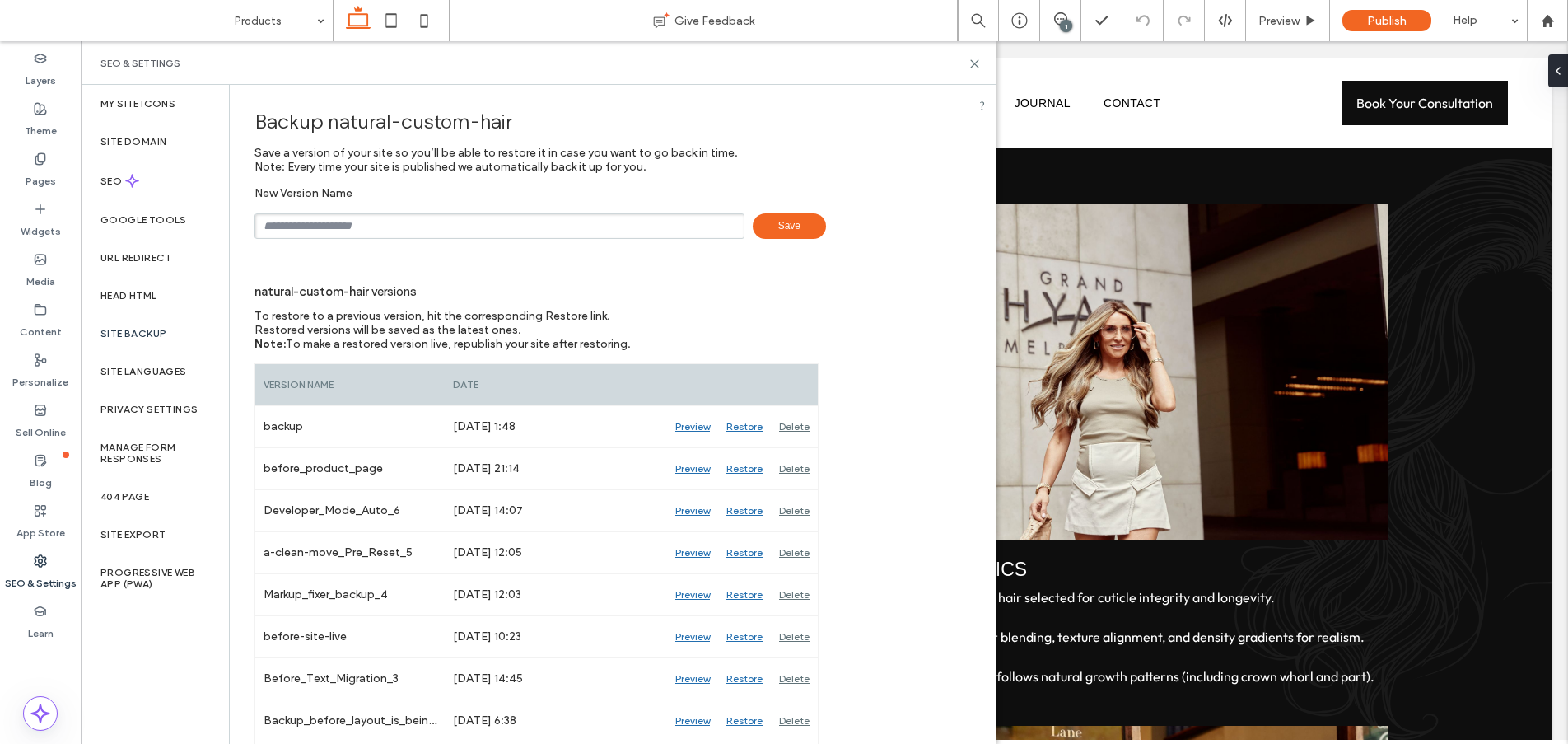
click at [534, 214] on input "text" at bounding box center [499, 225] width 490 height 26
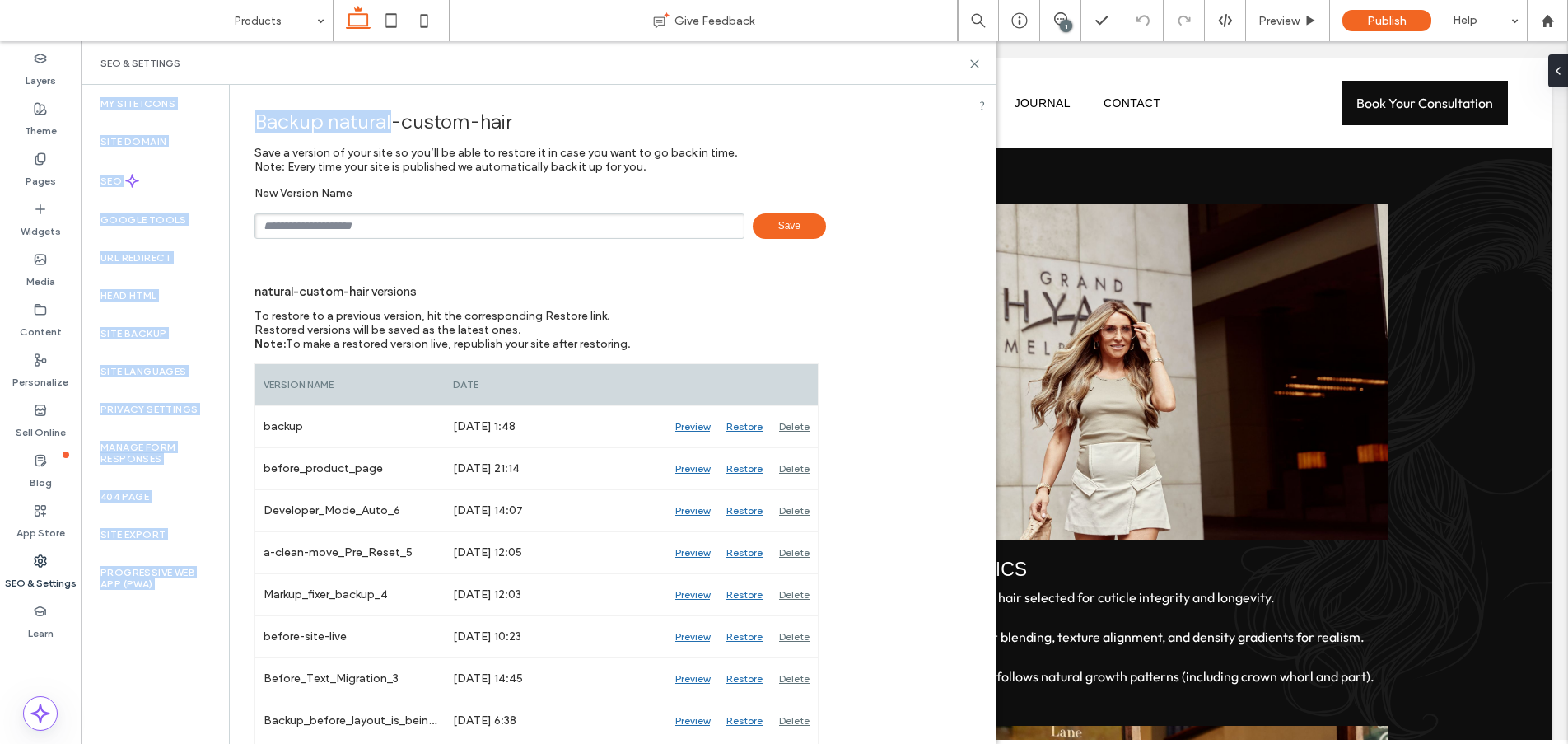
drag, startPoint x: 392, startPoint y: 84, endPoint x: 387, endPoint y: 116, distance: 32.4
click at [391, 113] on div "SEO & Settings My Site Icons Site Domain SEO Google Tools URL Redirect Head HTM…" at bounding box center [539, 393] width 916 height 703
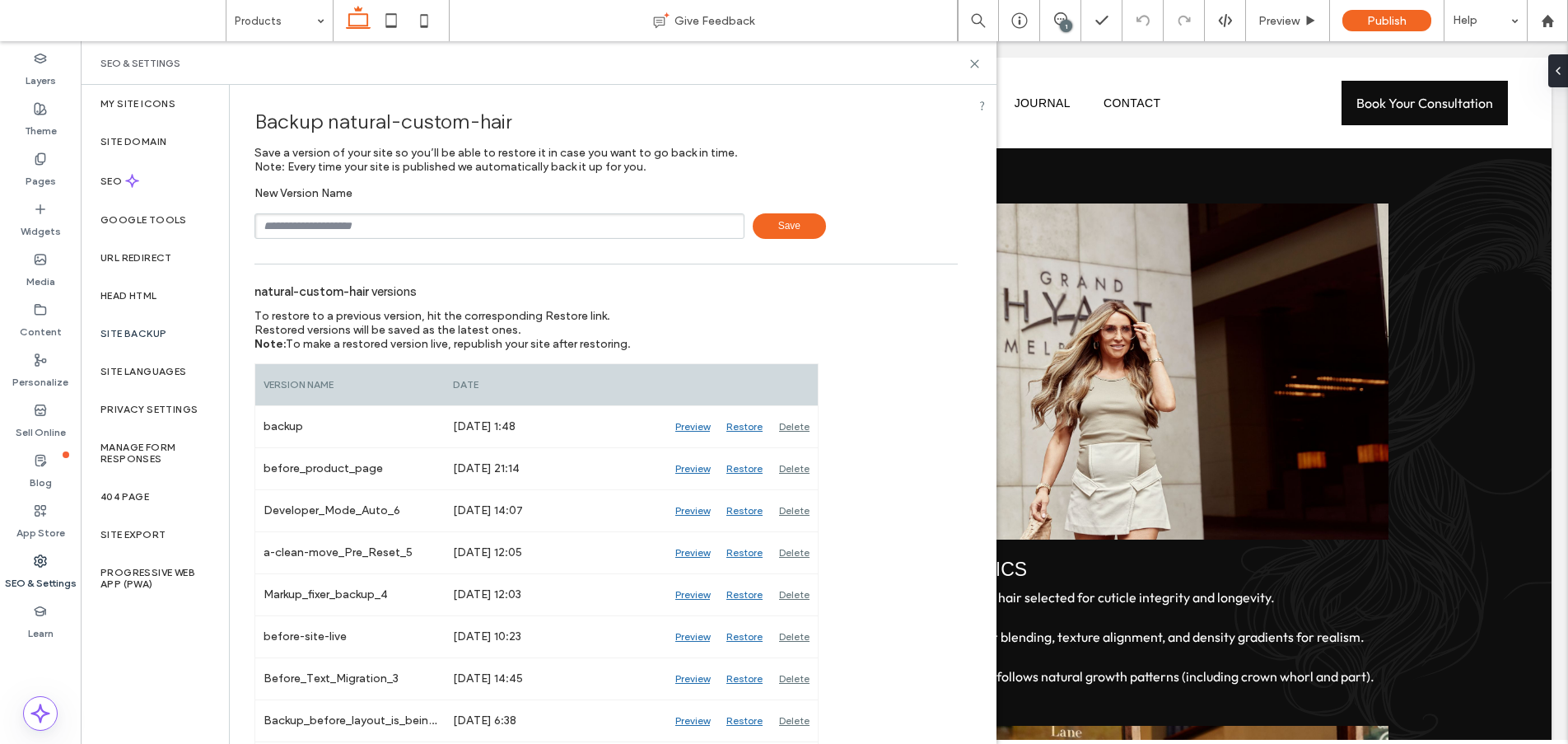
click at [480, 99] on div "Backup natural-custom-hair" at bounding box center [605, 121] width 703 height 48
